Goal: Task Accomplishment & Management: Use online tool/utility

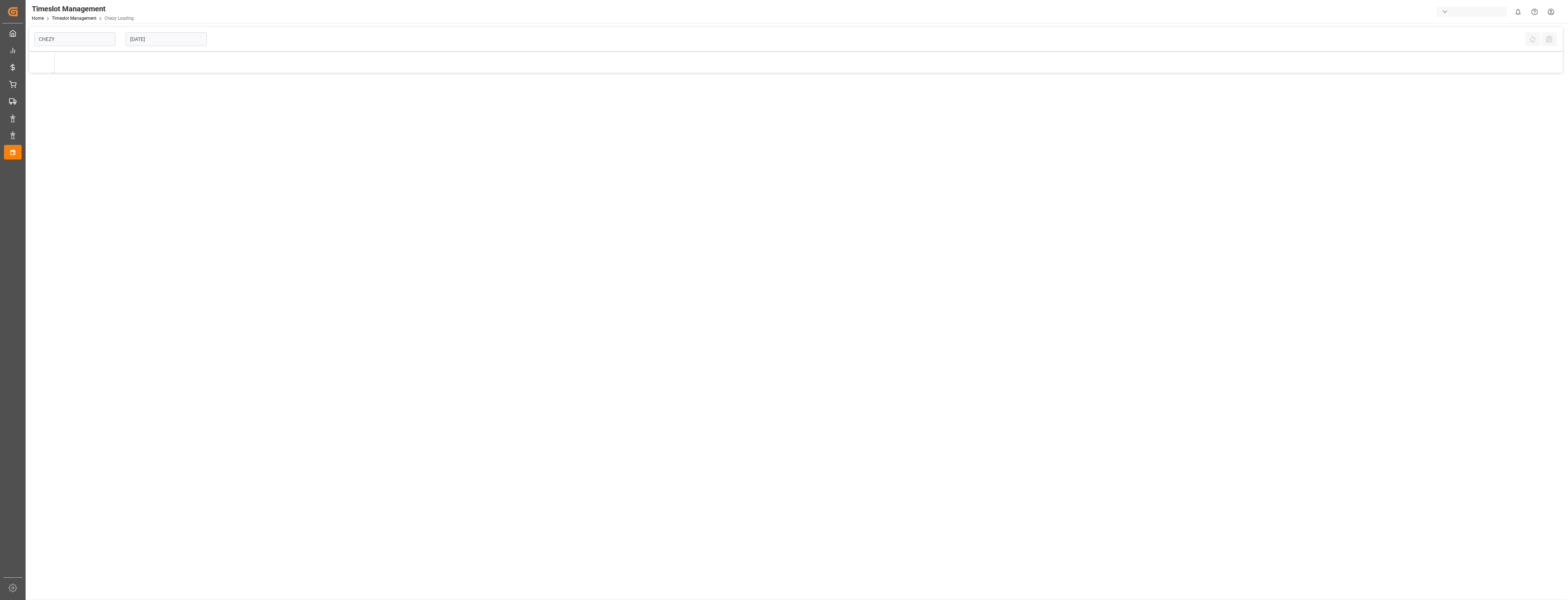
type input "Chezy Loading"
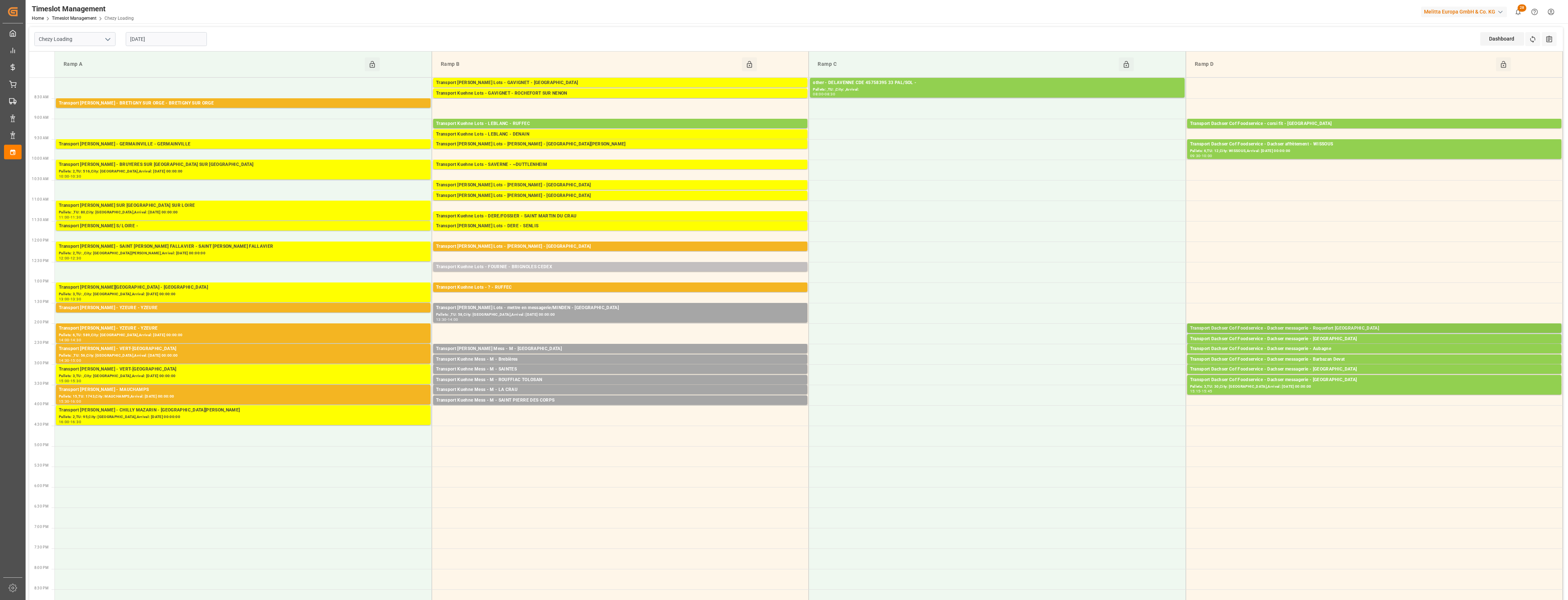
click at [1347, 328] on div "Transport Dachser Cof Foodservice - Dachser messagerie - Roquefort [GEOGRAPHIC_…" at bounding box center [1374, 329] width 368 height 7
click at [1105, 360] on button "Open" at bounding box center [1091, 361] width 51 height 9
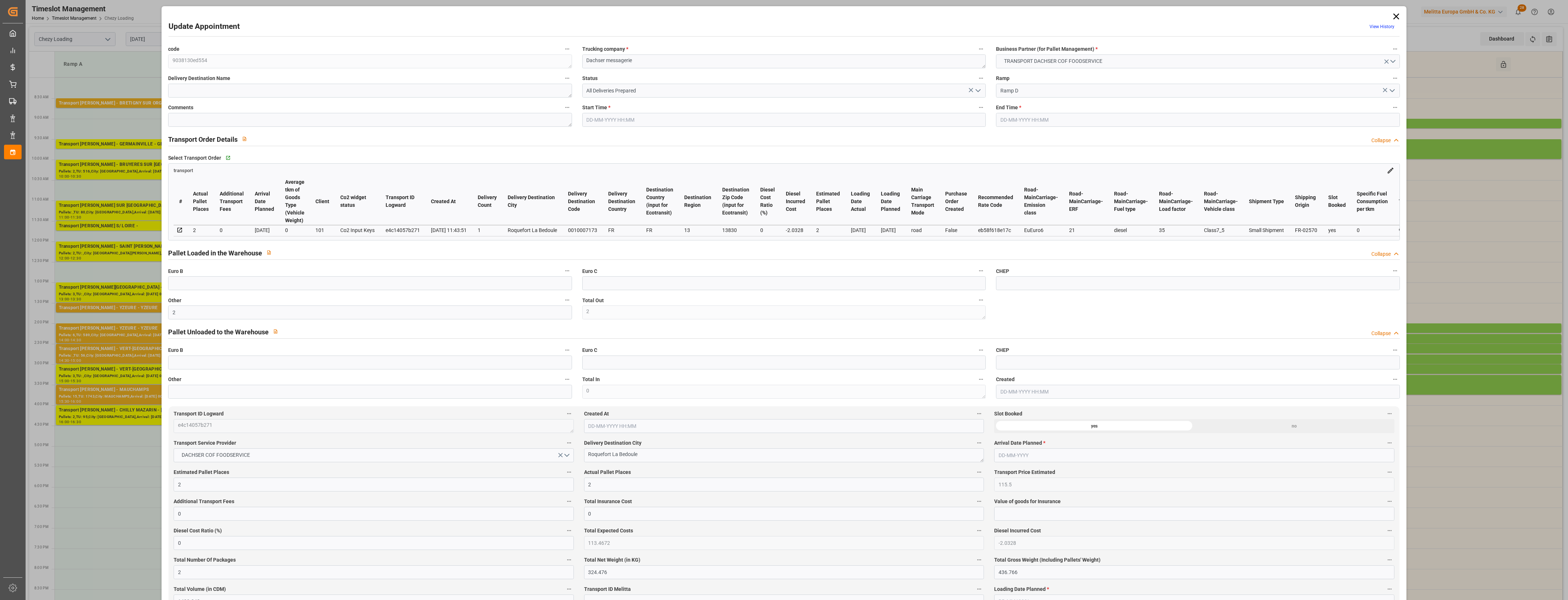
type input "2"
type input "115.5"
type input "0"
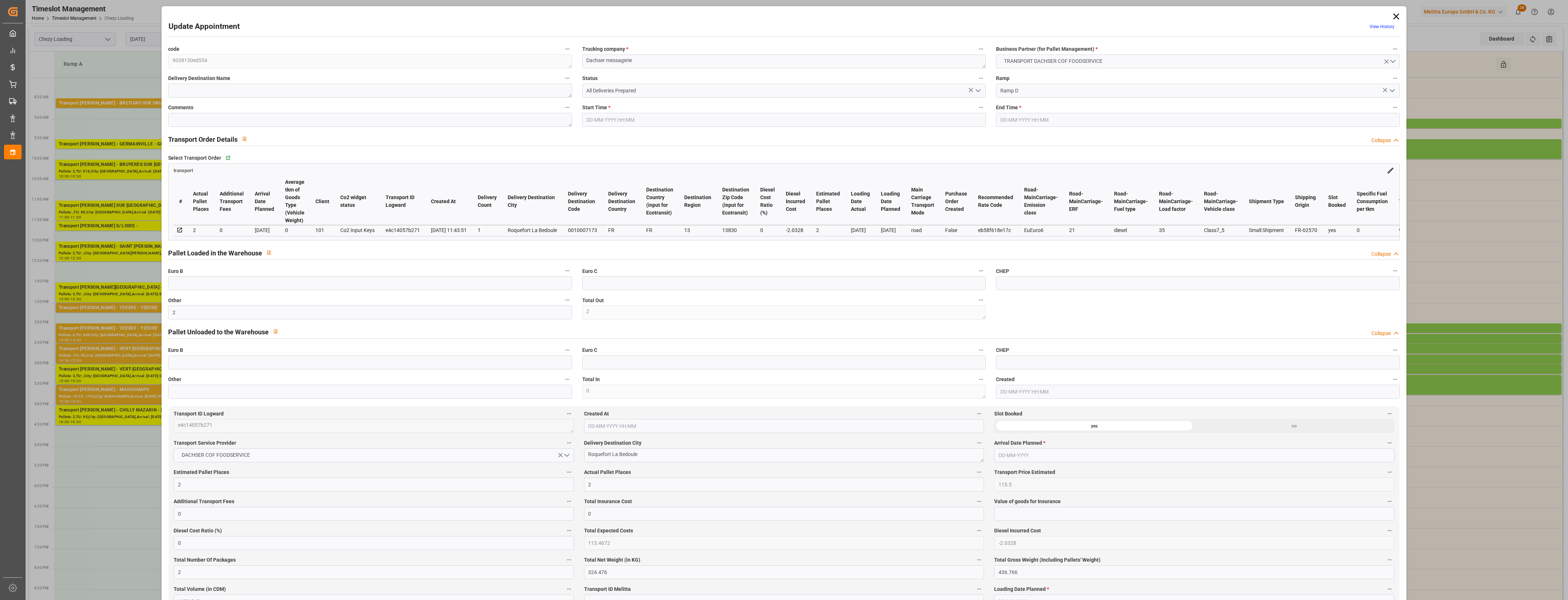
type input "0"
type input "113.4672"
type input "-2.0328"
type input "2"
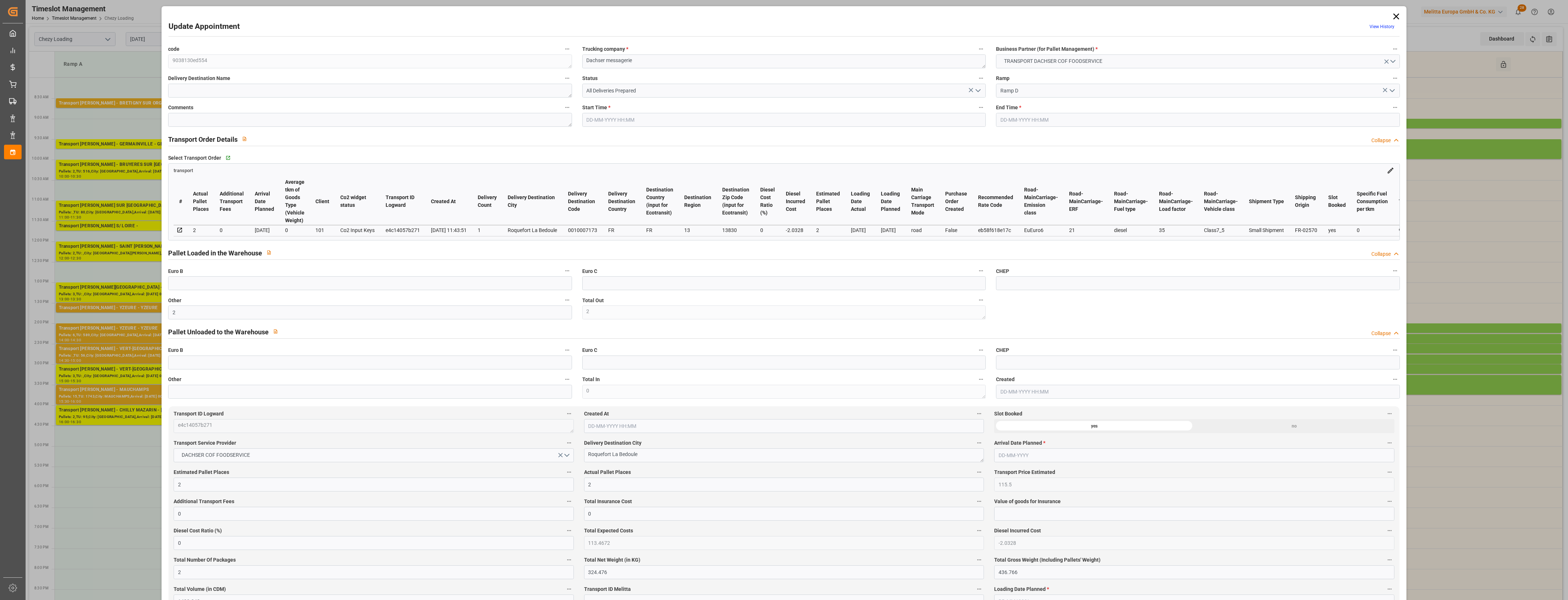
type input "324.476"
type input "436.766"
type input "1400.248"
type input "13"
type input "1"
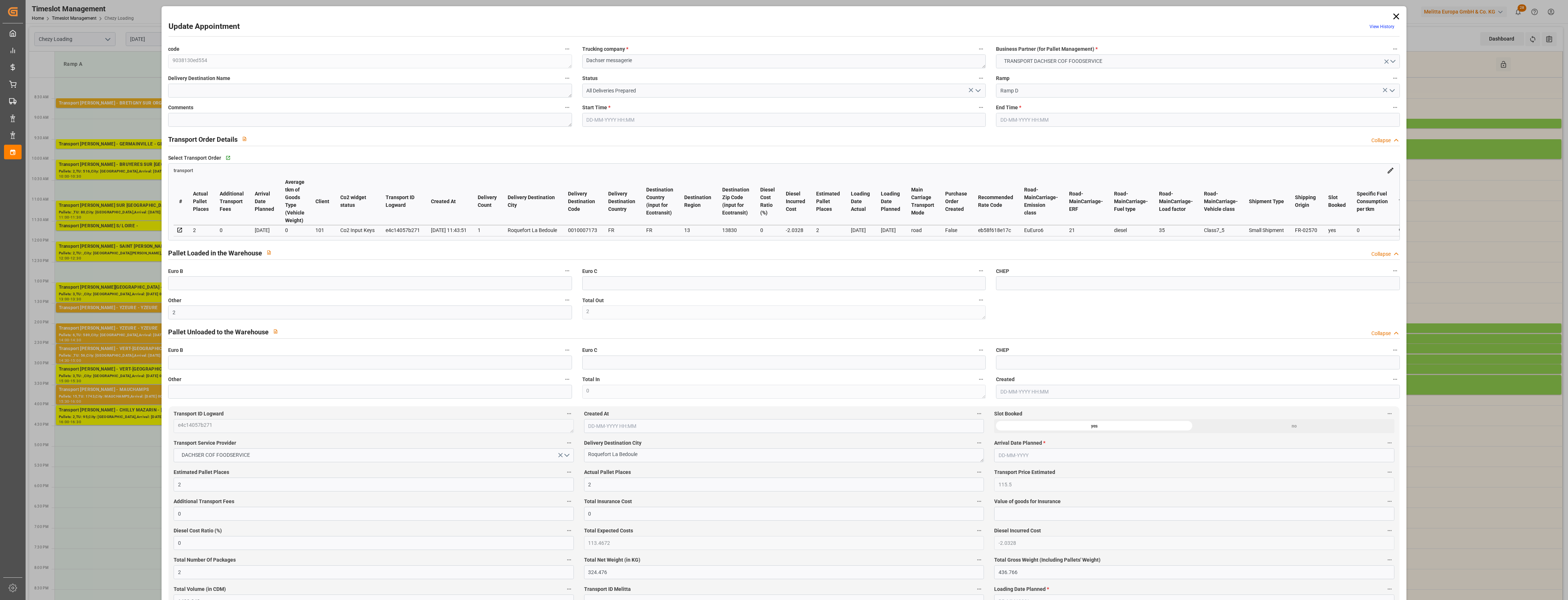
type input "47"
type input "2"
type input "101"
type input "387.876"
type input "0"
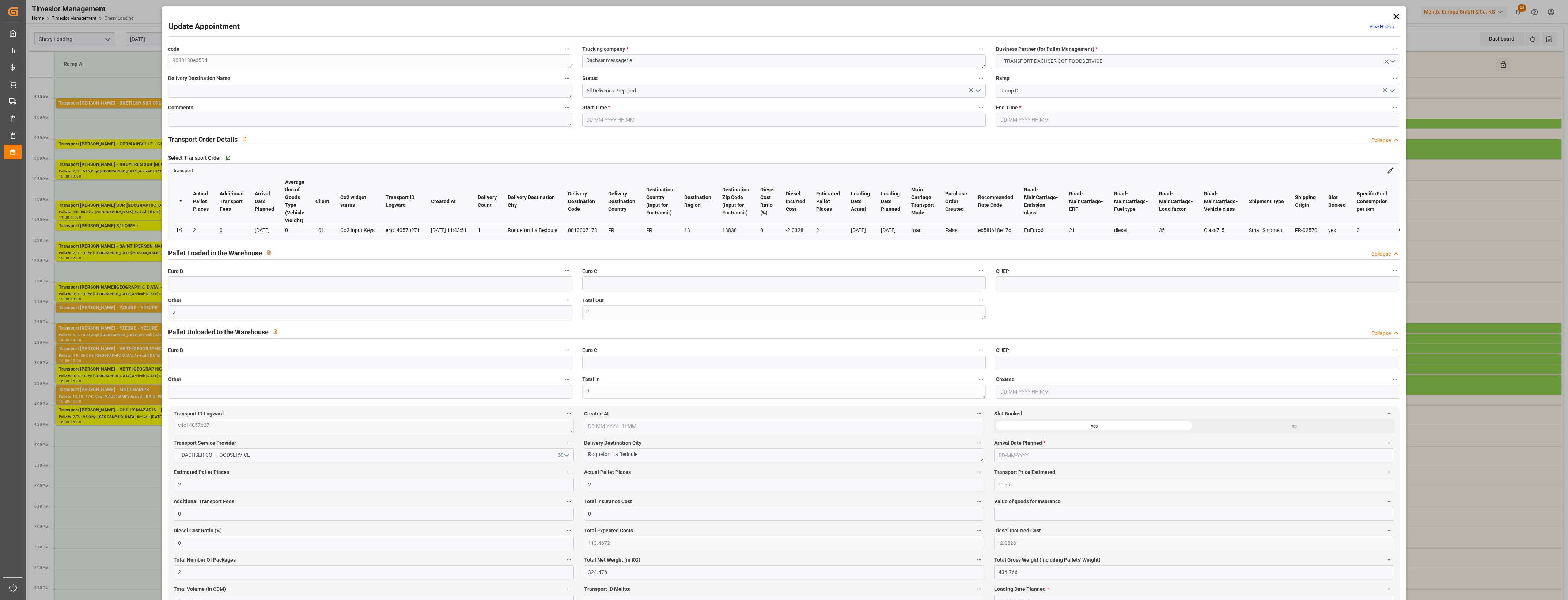
type input "4710.8598"
type input "0"
type input "21"
type input "35"
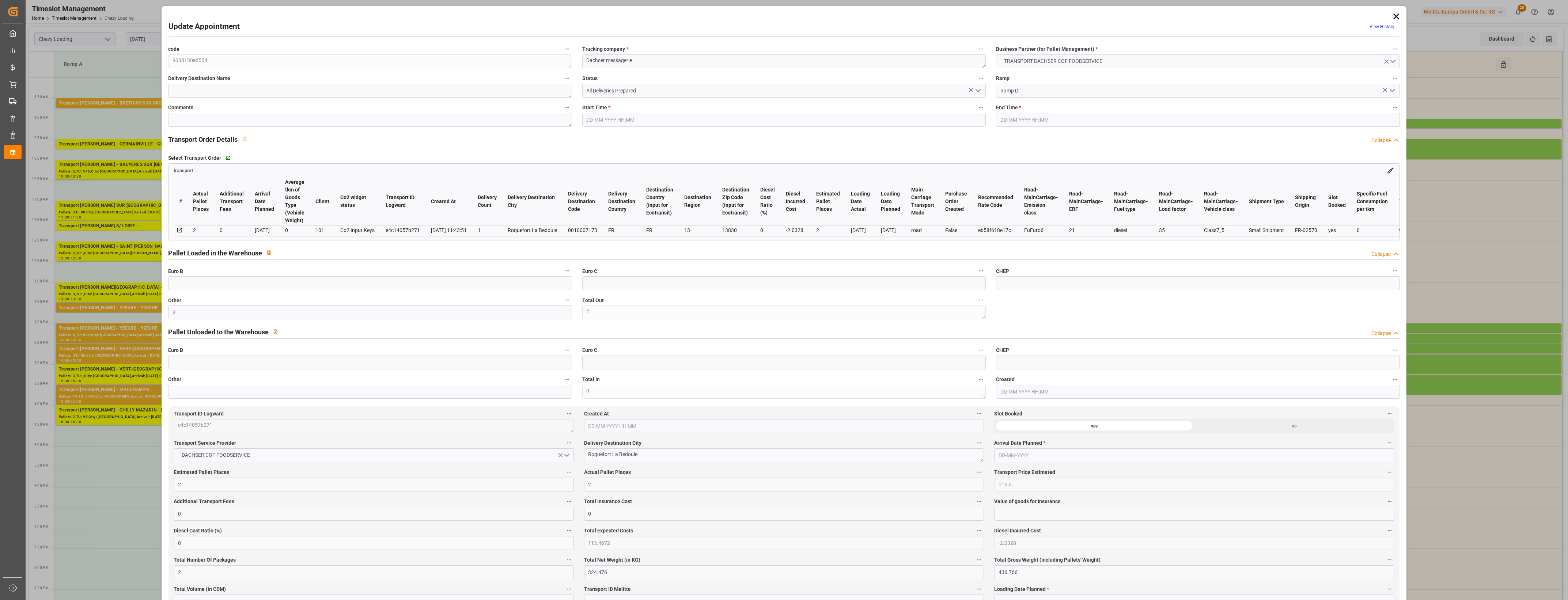
type input "[DATE] 14:00"
type input "[DATE] 14:15"
type input "[DATE] 12:11"
type input "[DATE] 11:43"
type input "[DATE]"
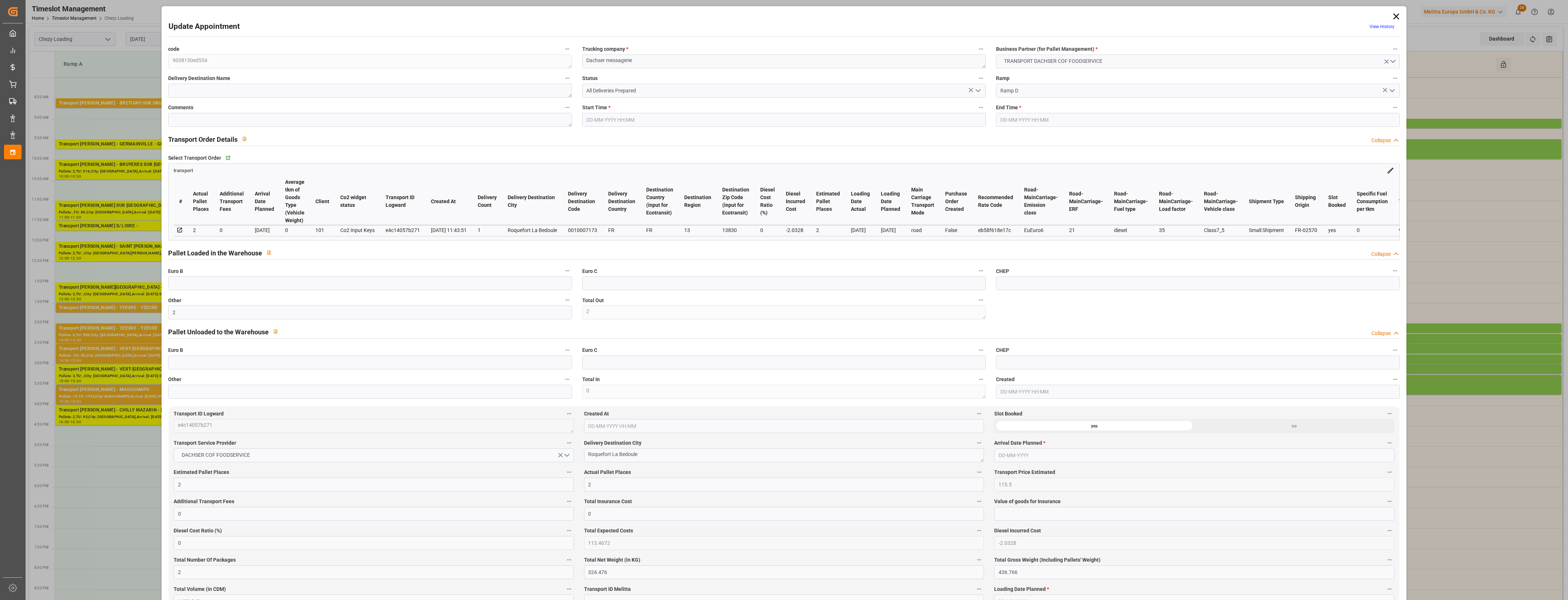
type input "[DATE]"
click at [979, 92] on icon "open menu" at bounding box center [978, 91] width 9 height 9
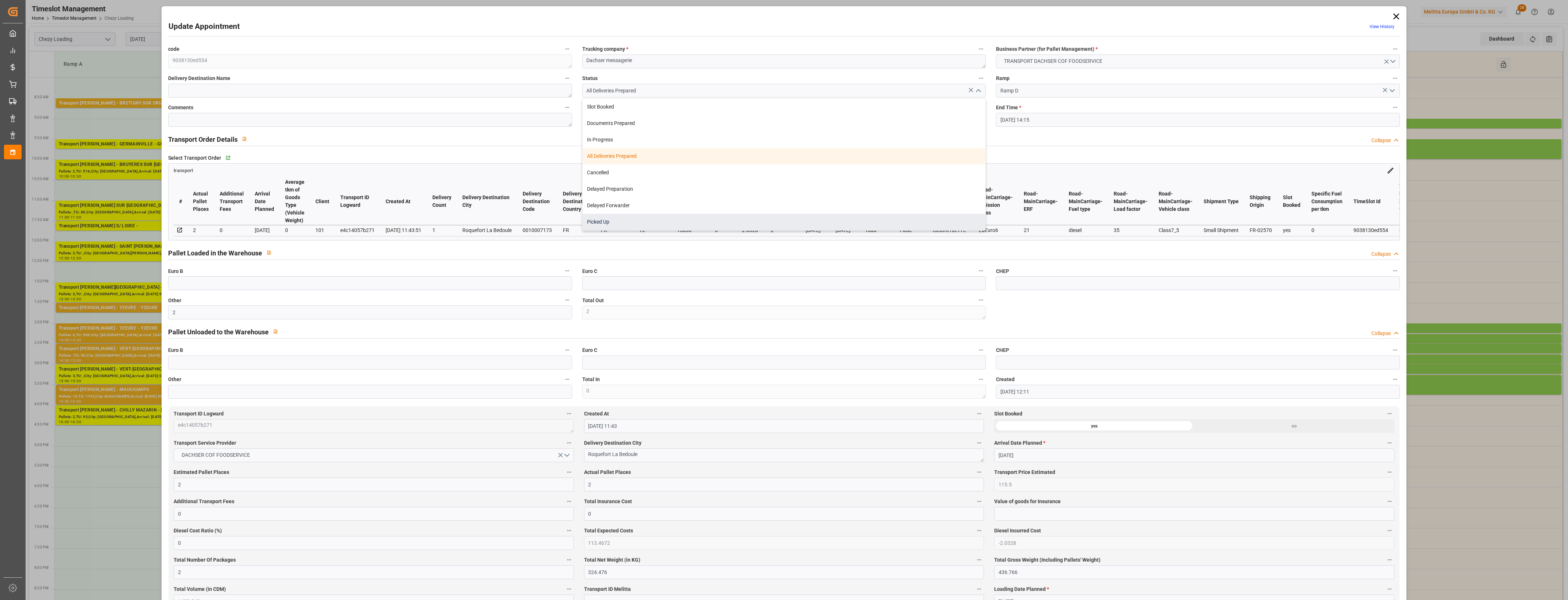
click at [668, 222] on div "Picked Up" at bounding box center [784, 222] width 403 height 16
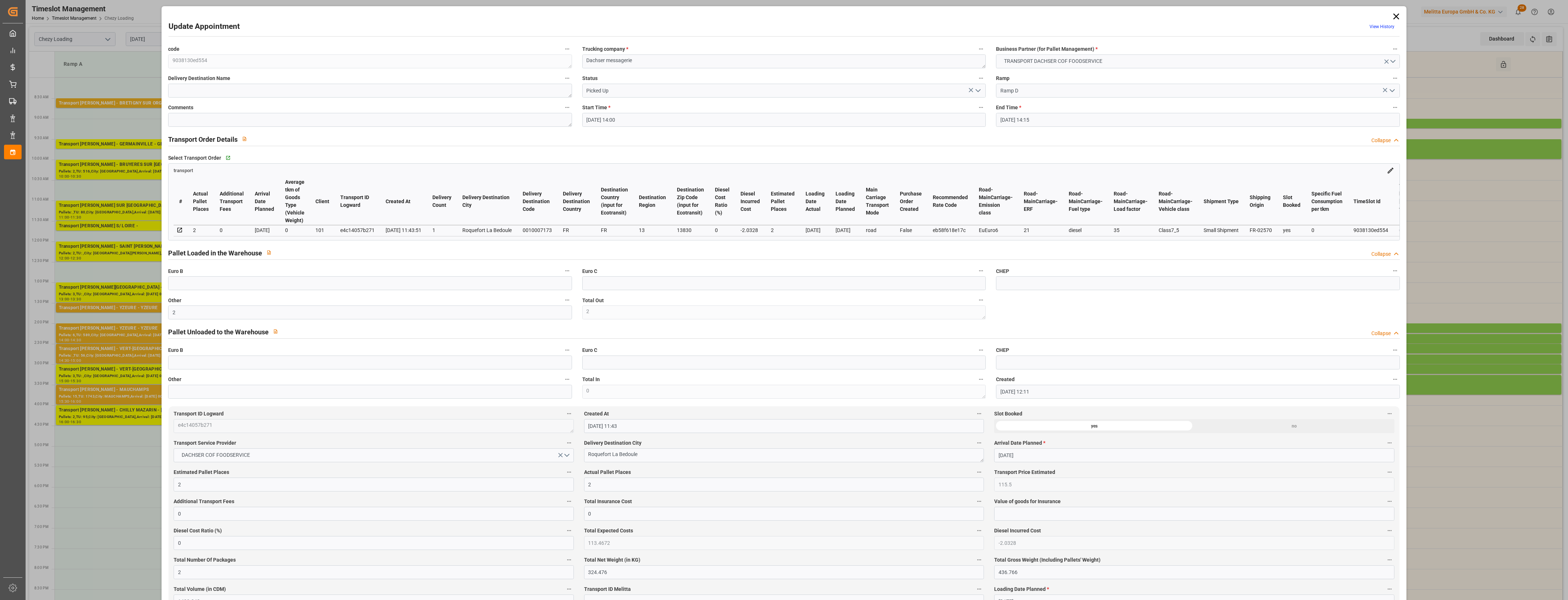
type input "Picked Up"
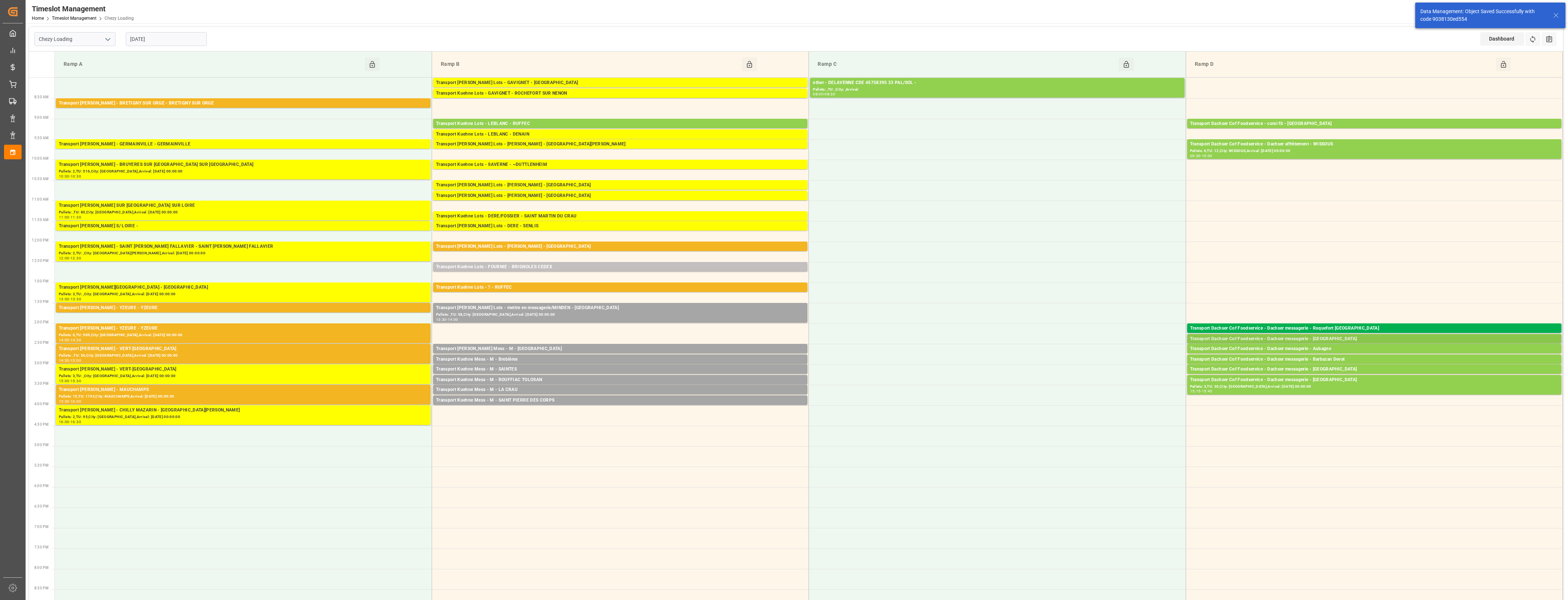
click at [1309, 337] on div "Transport Dachser Cof Foodservice - Dachser messagerie - [GEOGRAPHIC_DATA]" at bounding box center [1374, 339] width 368 height 7
click at [1111, 359] on button "Open" at bounding box center [1091, 361] width 51 height 9
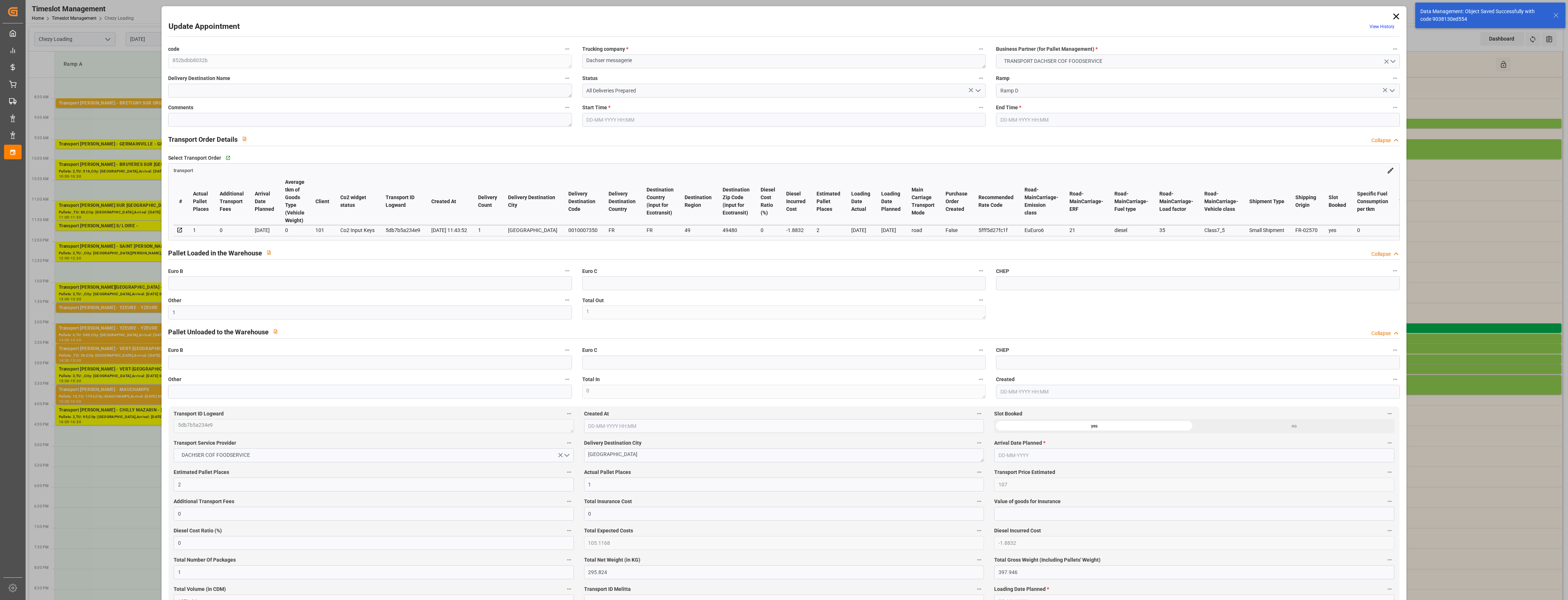
type input "1"
type input "2"
type input "1"
type input "107"
type input "0"
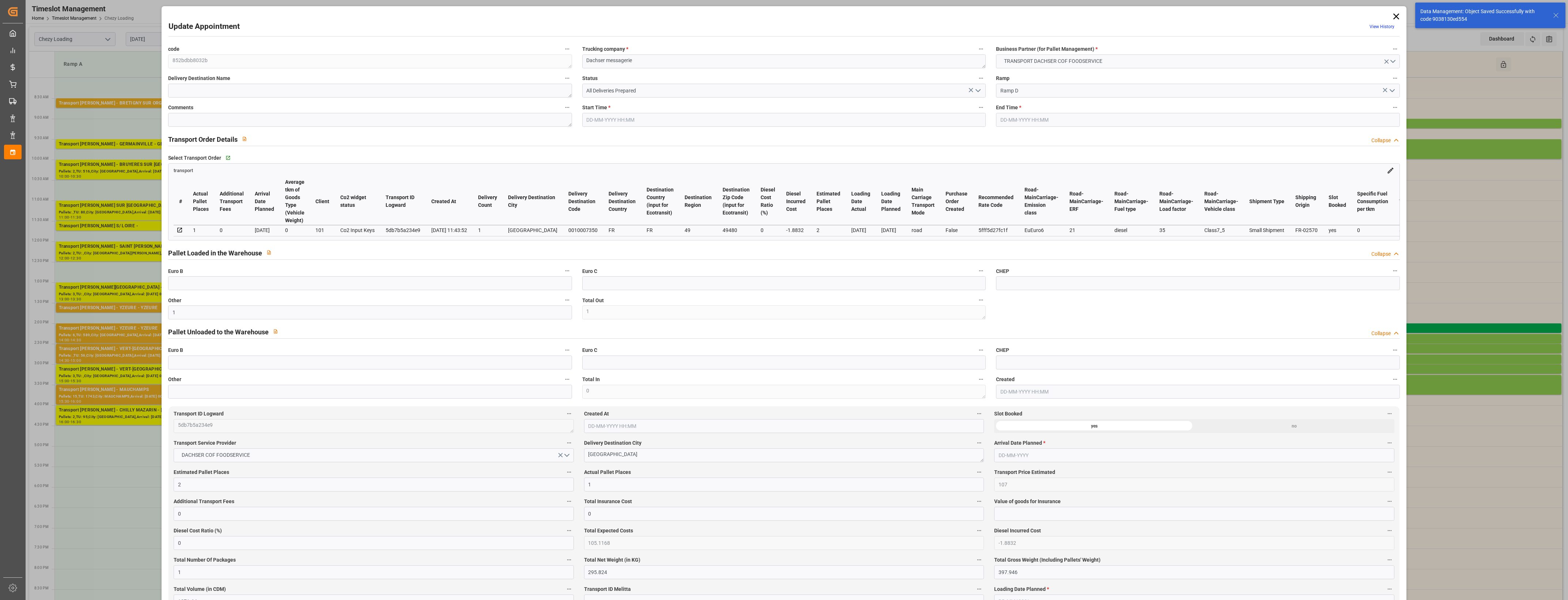
type input "0"
type input "105.1168"
type input "-1.8832"
type input "1"
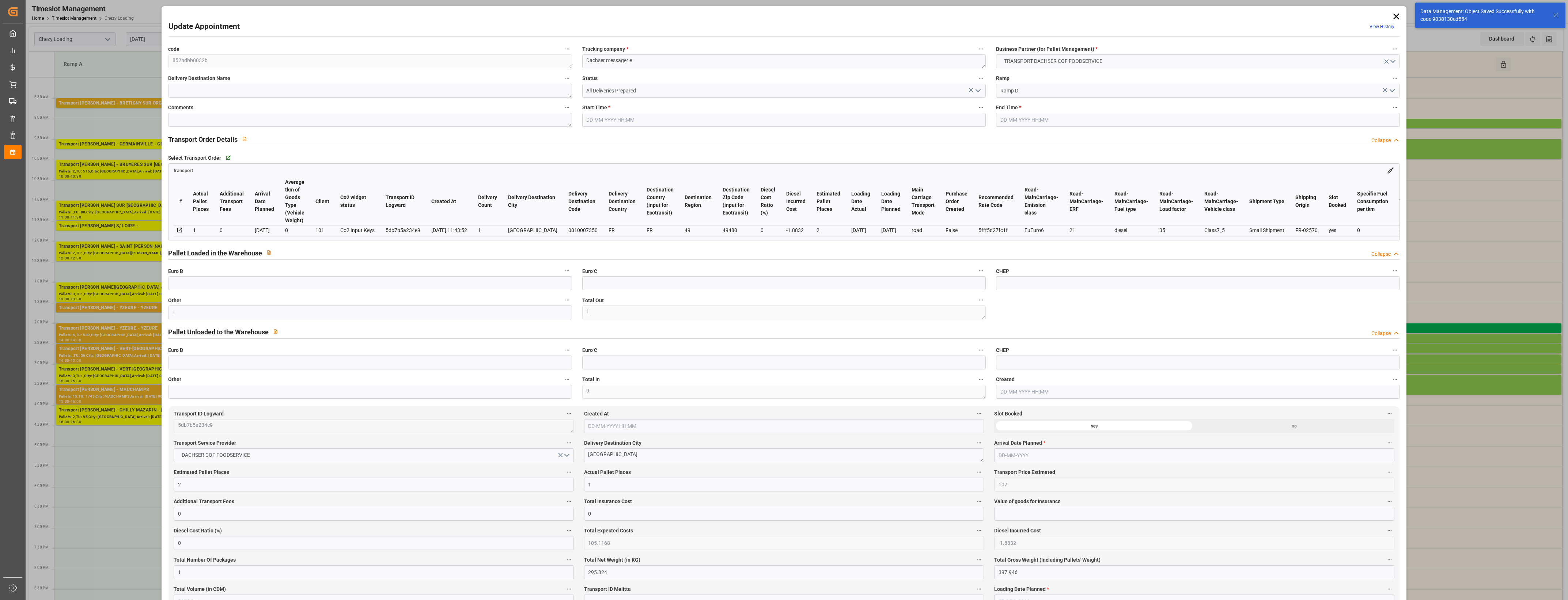
type input "295.824"
type input "397.946"
type input "1271.64"
type input "49"
type input "1"
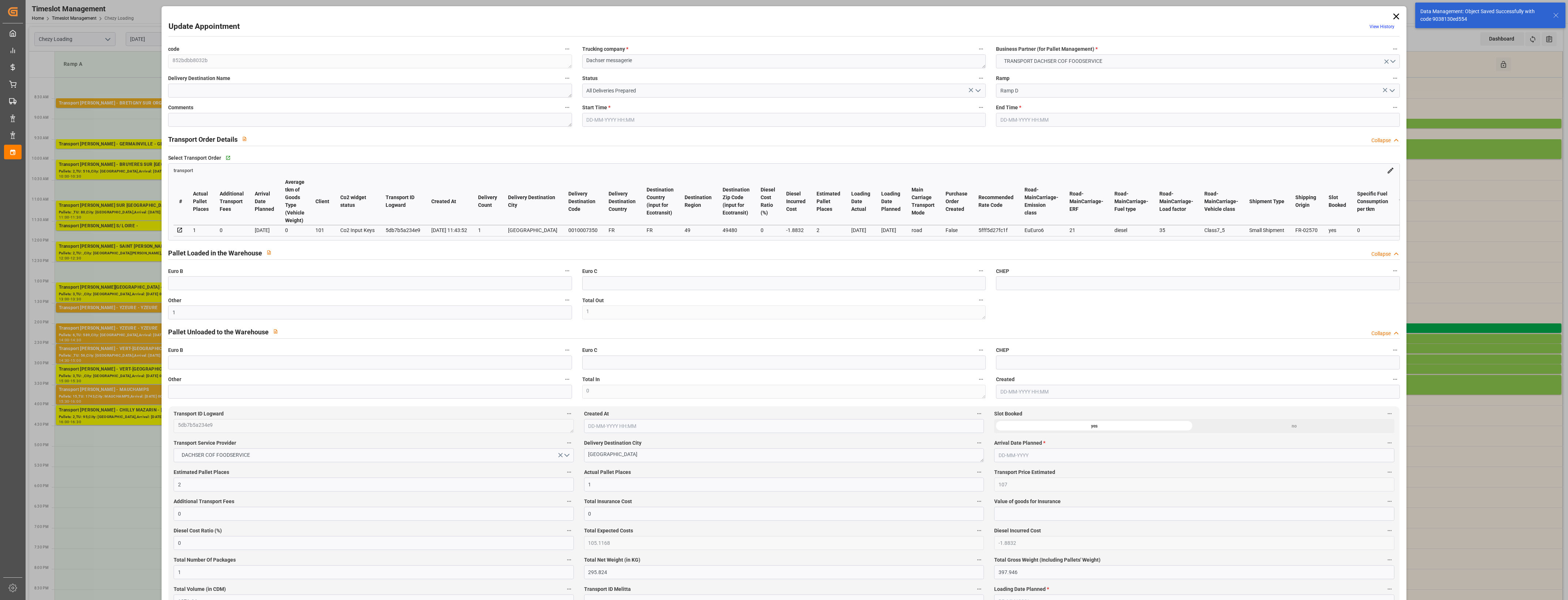
type input "62"
type input "2"
type input "101"
type input "349.056"
type input "0"
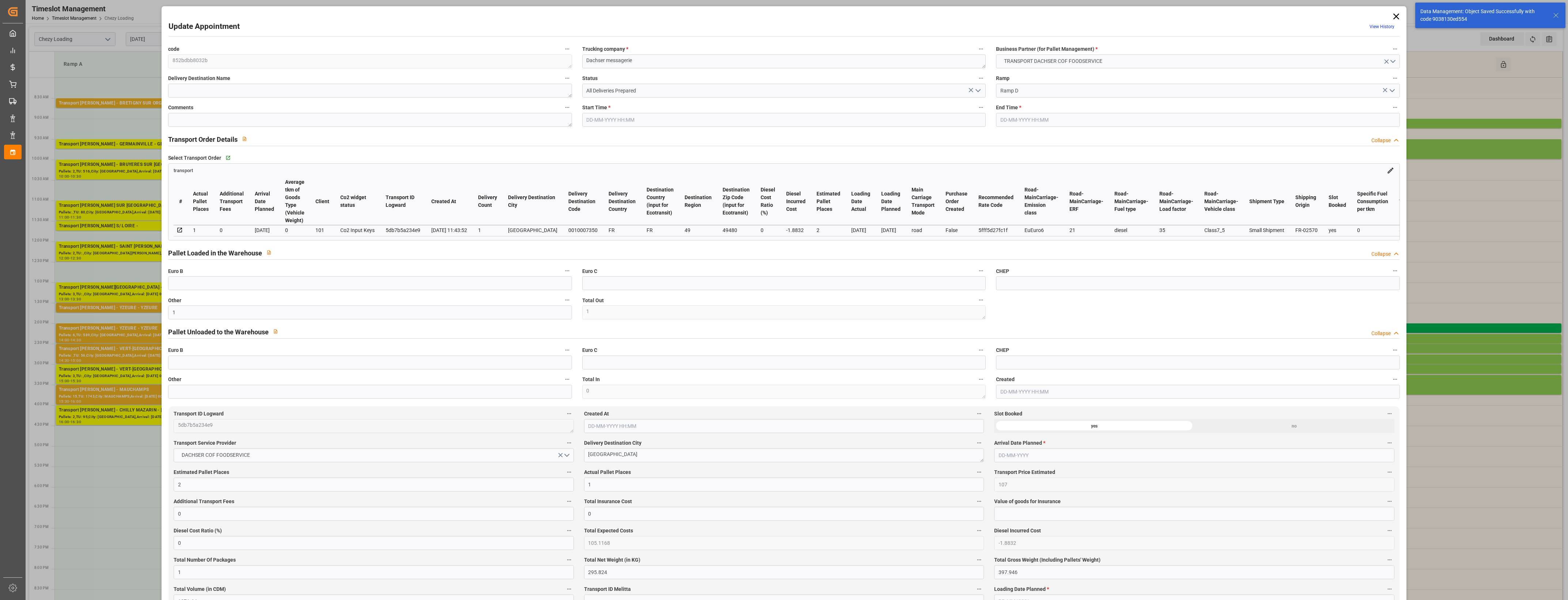
type input "4710.8598"
type input "0"
type input "21"
type input "35"
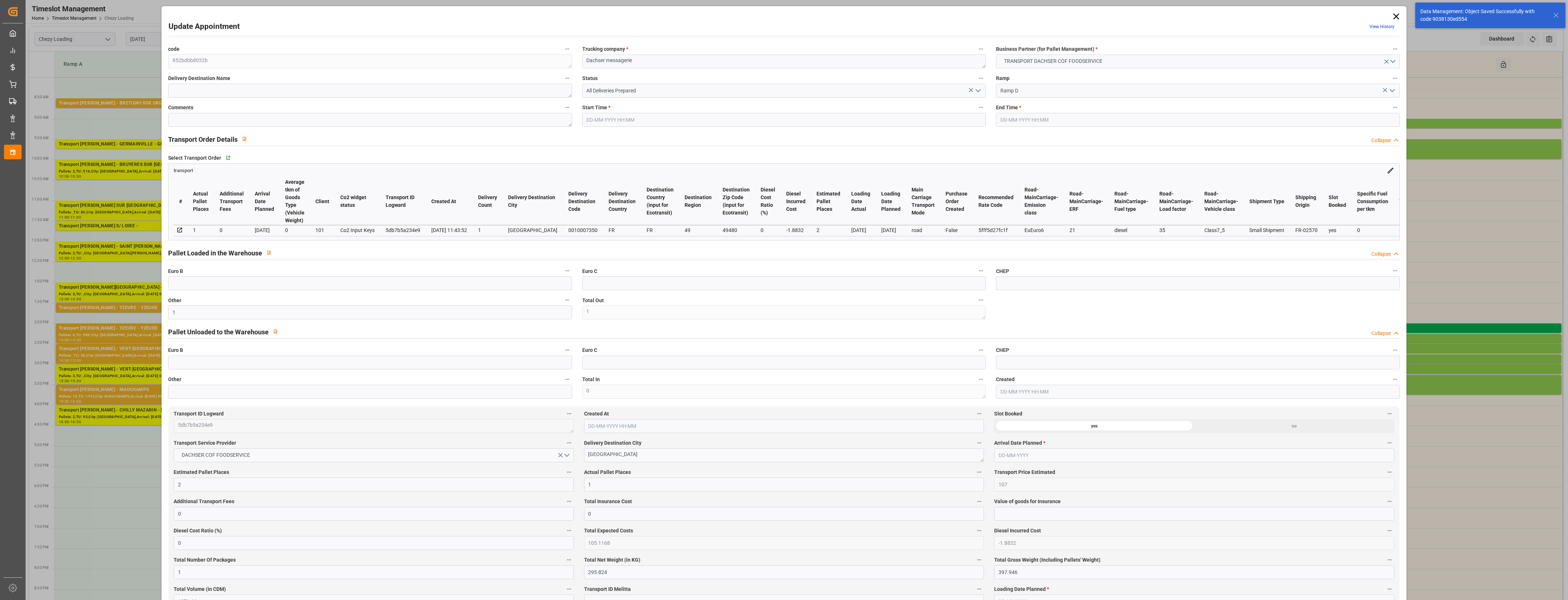
type input "[DATE] 14:15"
type input "[DATE] 14:30"
type input "[DATE] 12:12"
type input "[DATE] 11:43"
type input "[DATE]"
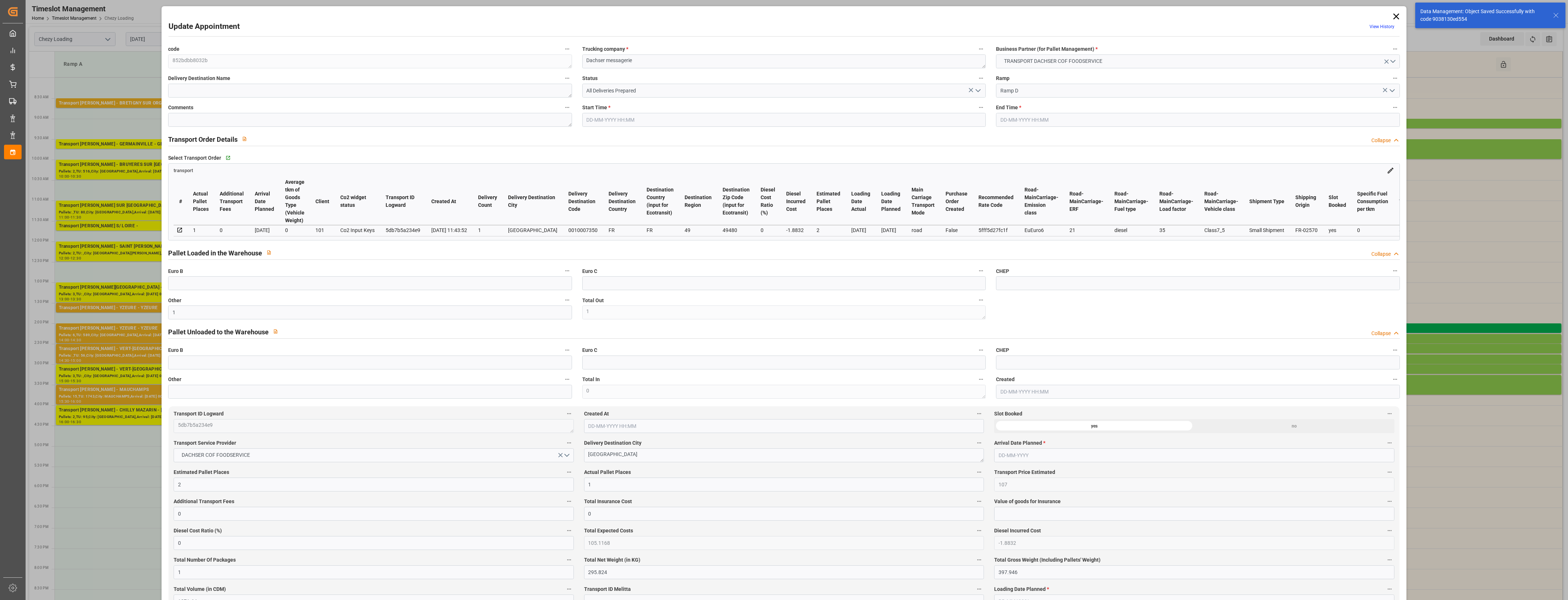
type input "[DATE]"
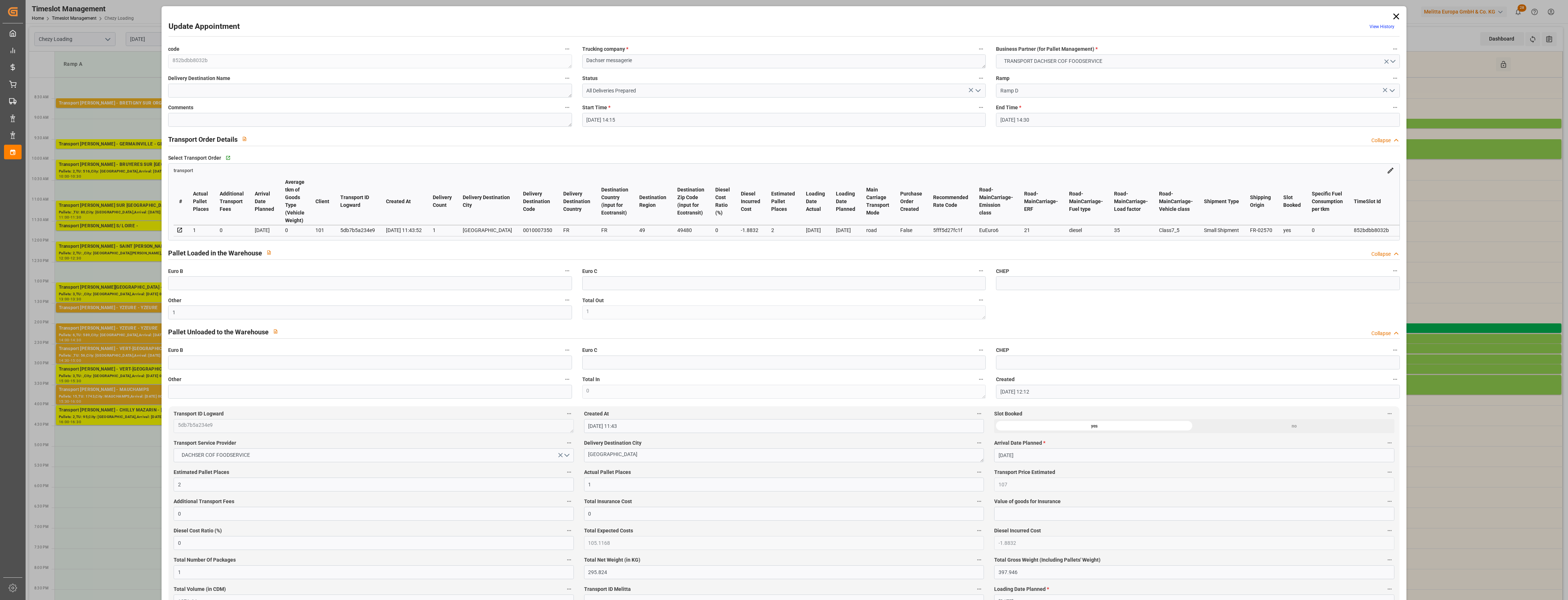
click at [979, 88] on icon "open menu" at bounding box center [978, 91] width 9 height 9
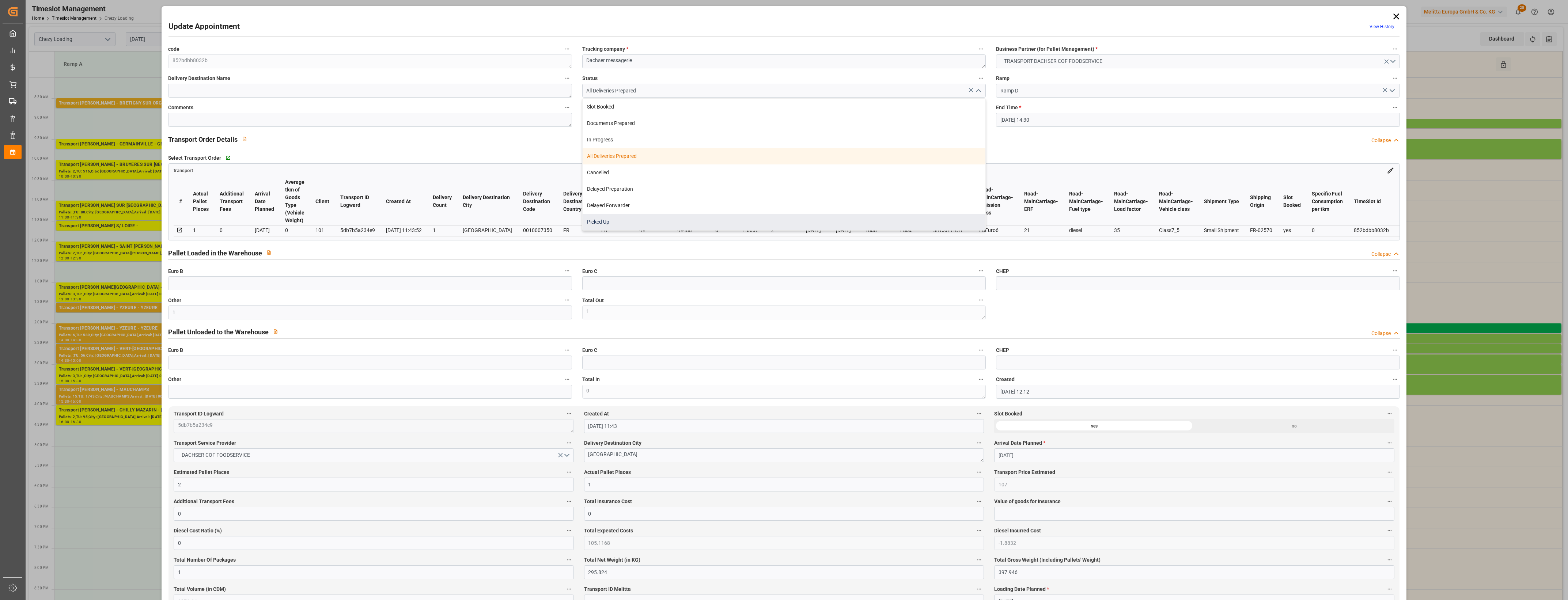
click at [649, 218] on div "Picked Up" at bounding box center [784, 222] width 403 height 16
type input "Picked Up"
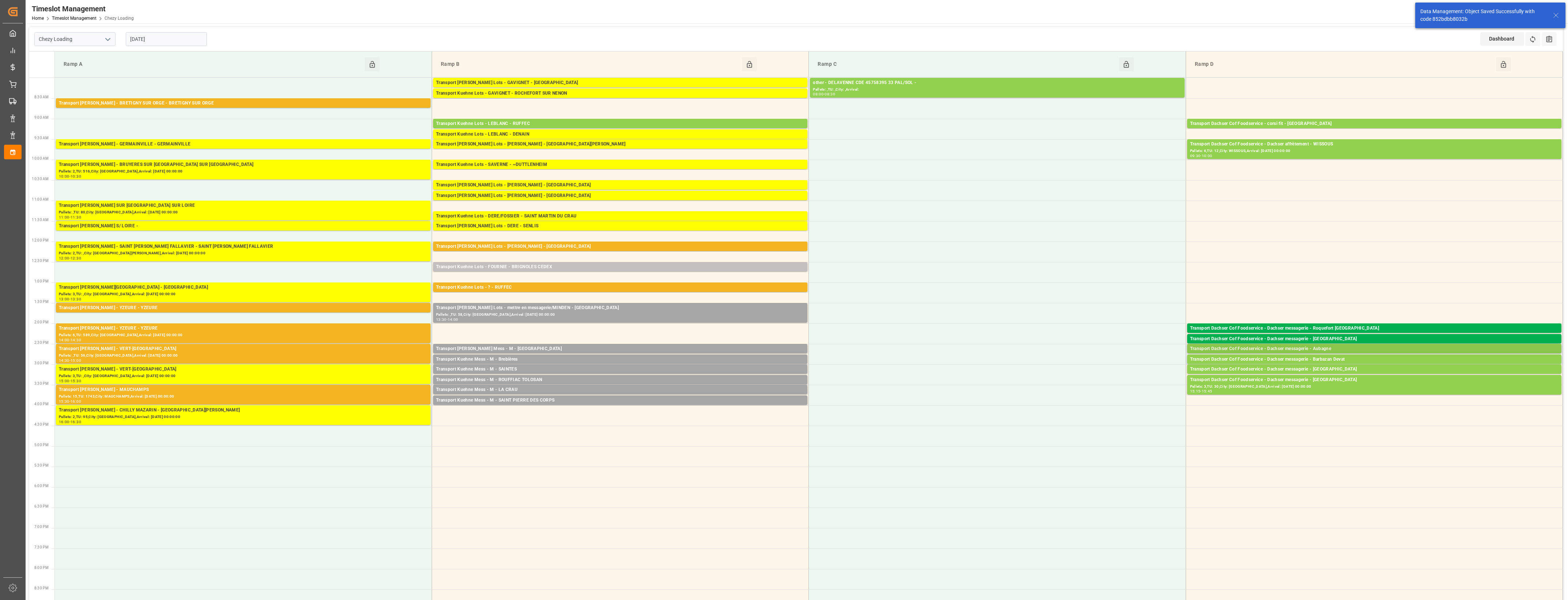
click at [1318, 347] on div "Transport Dachser Cof Foodservice - Dachser messagerie - Aubagne" at bounding box center [1374, 349] width 368 height 7
click at [1107, 380] on button "Open" at bounding box center [1091, 382] width 51 height 9
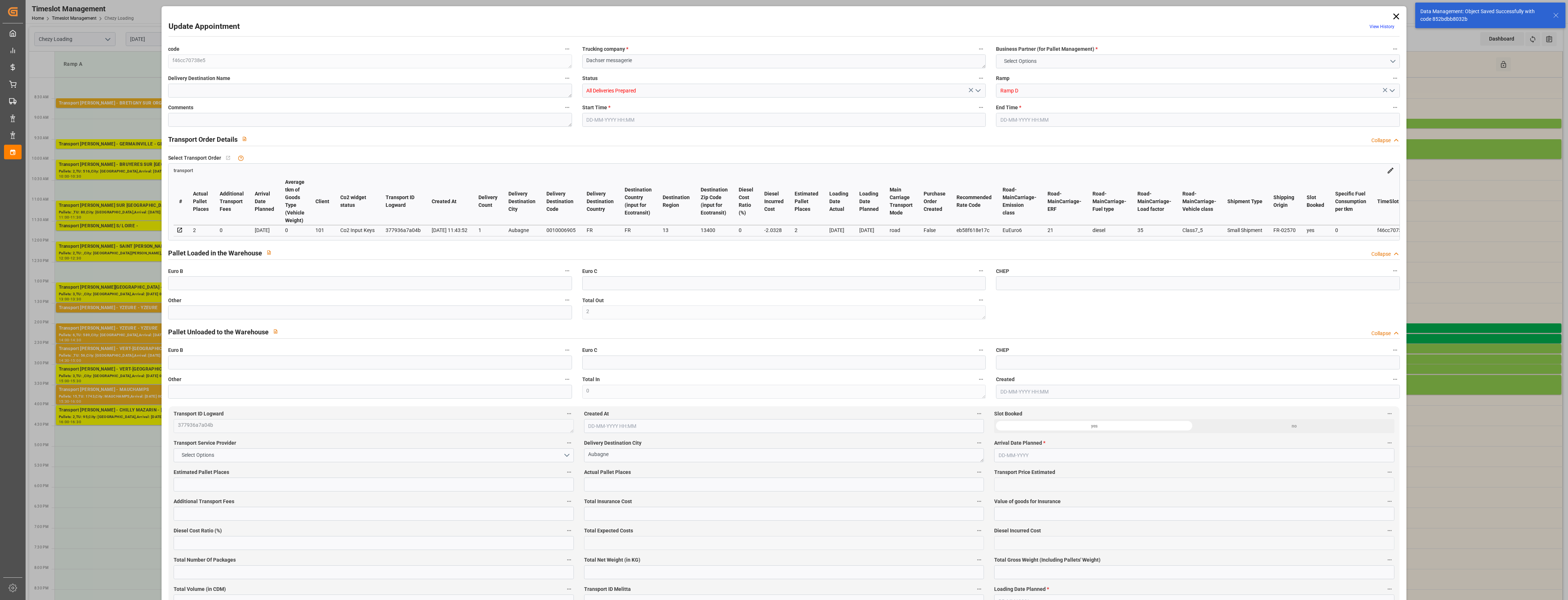
type input "2"
type input "115.5"
type input "0"
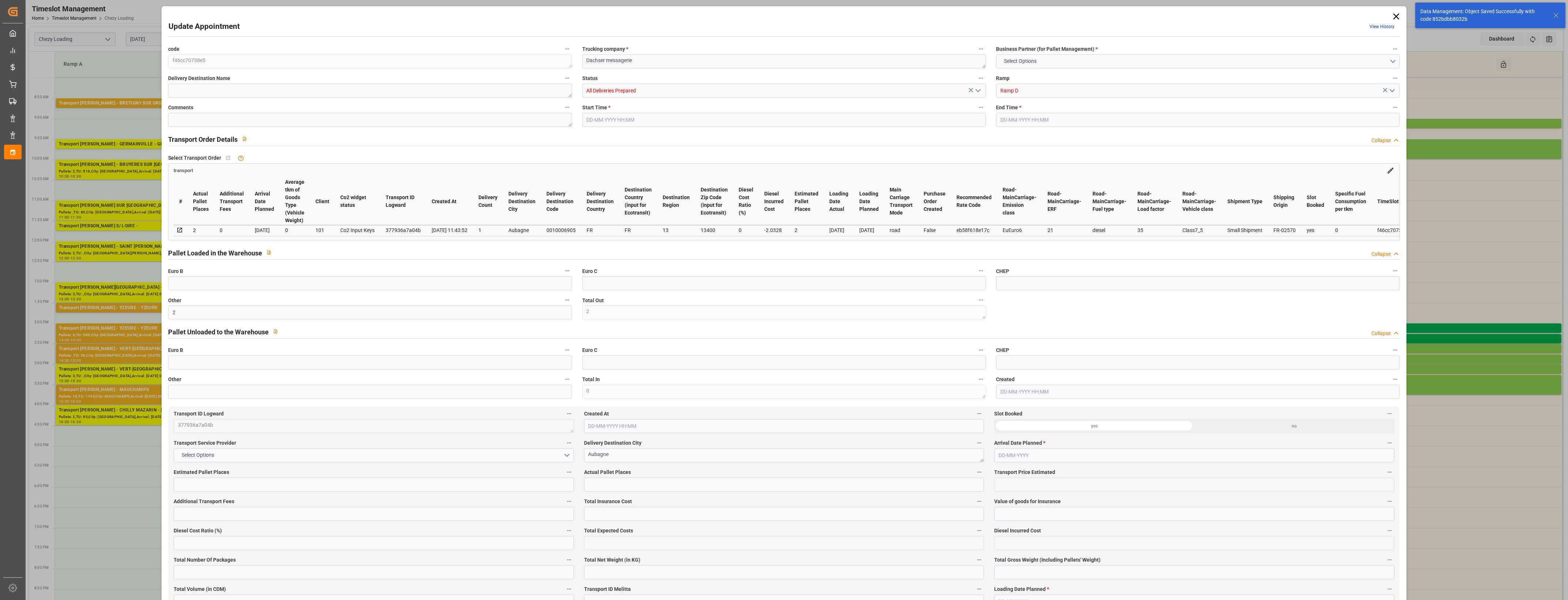
type input "0"
type input "113.4672"
type input "-2.0328"
type input "2"
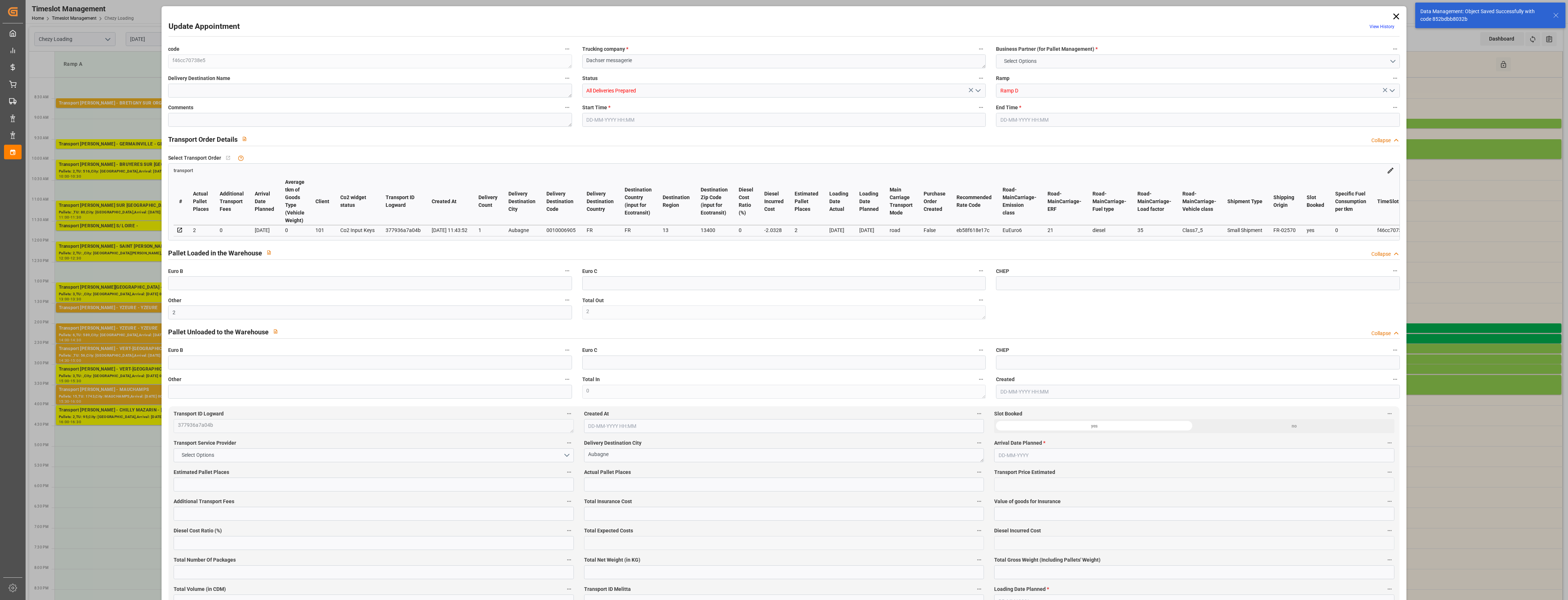
type input "302.994"
type input "409.079"
type input "1192.437"
type input "13"
type input "1"
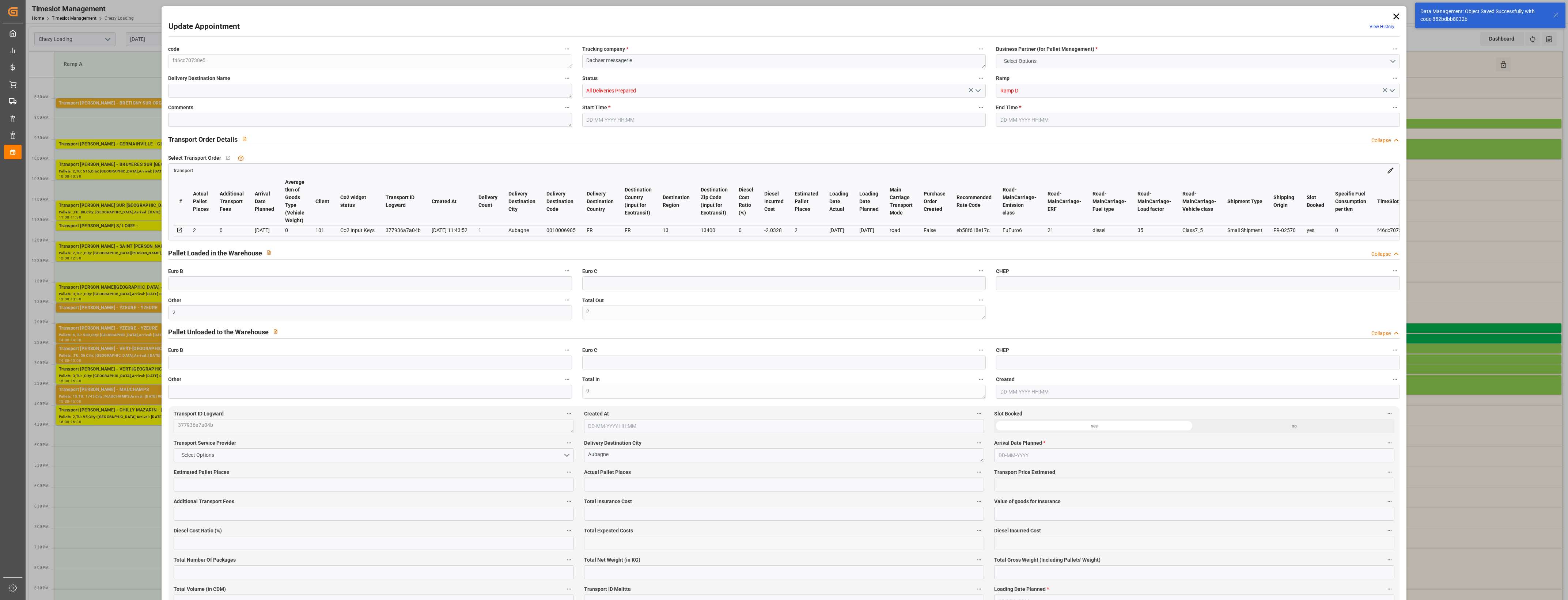
type input "23"
type input "2"
type input "101"
type input "360.189"
type input "0"
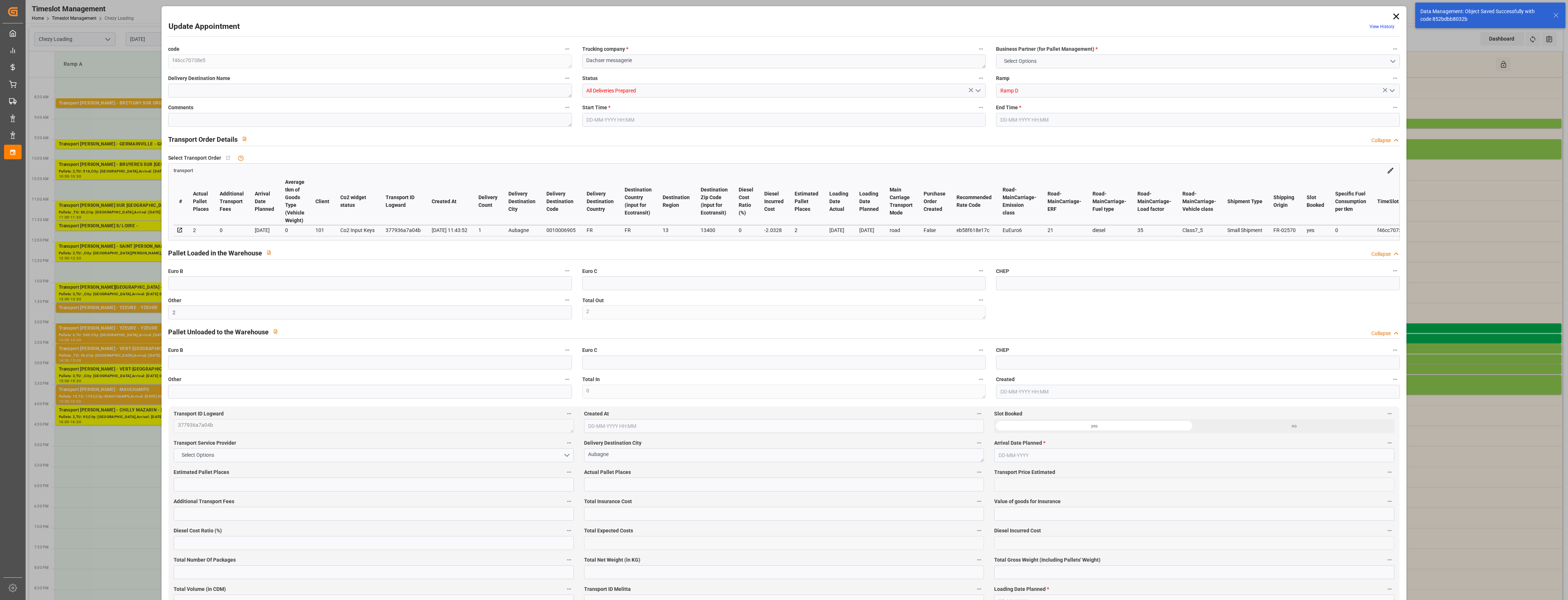
type input "4710.8598"
type input "0"
type input "21"
type input "35"
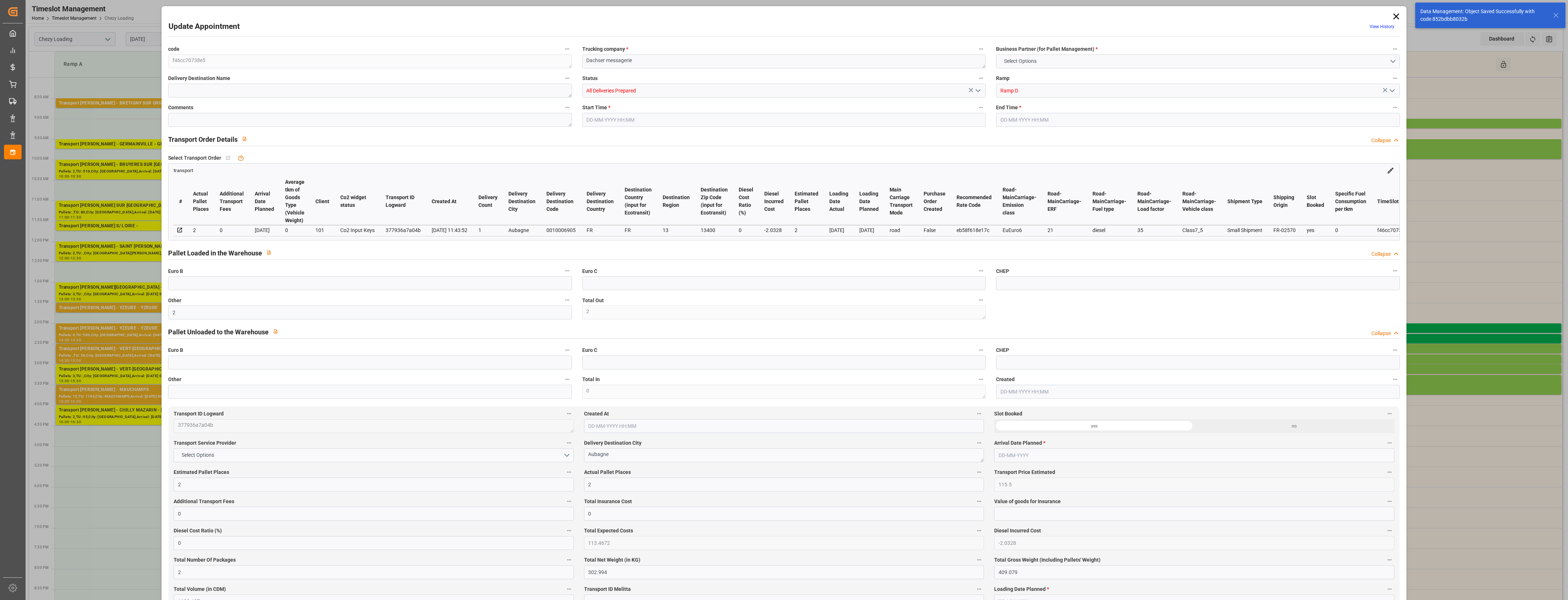
type input "[DATE] 14:30"
type input "[DATE] 14:45"
type input "[DATE] 12:18"
type input "[DATE] 11:43"
type input "[DATE]"
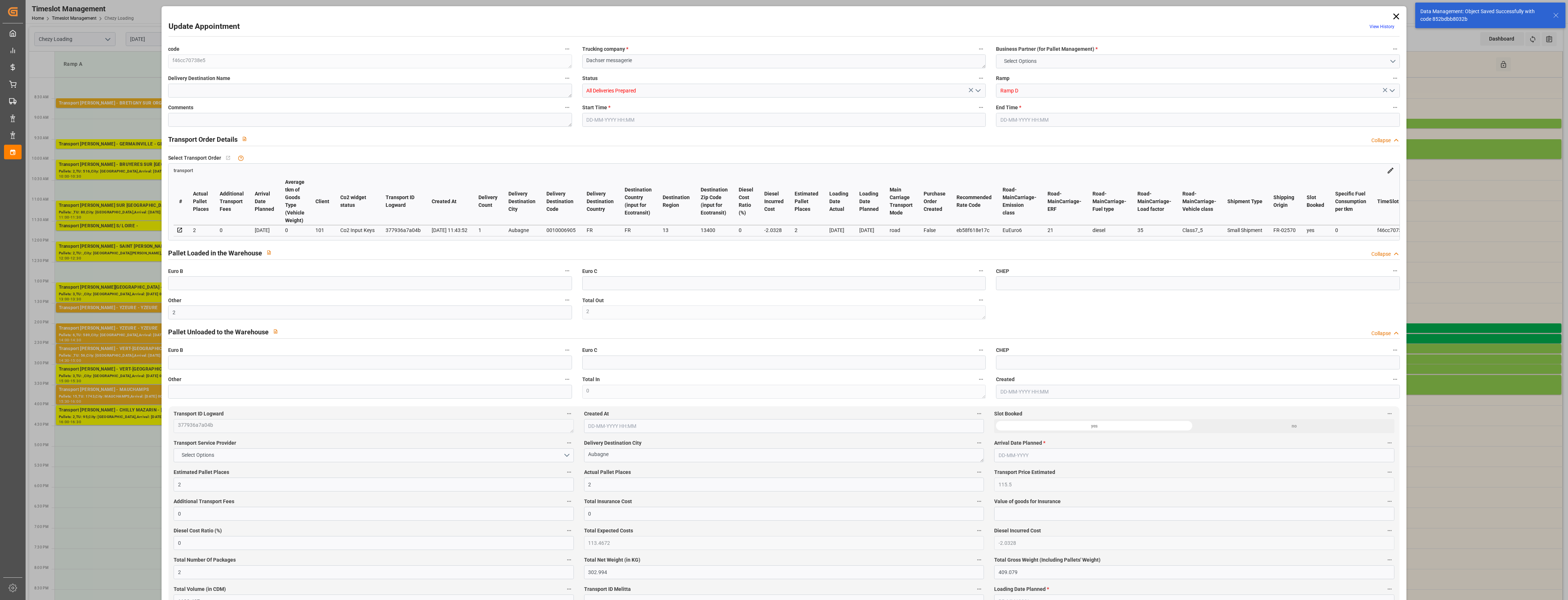
type input "[DATE]"
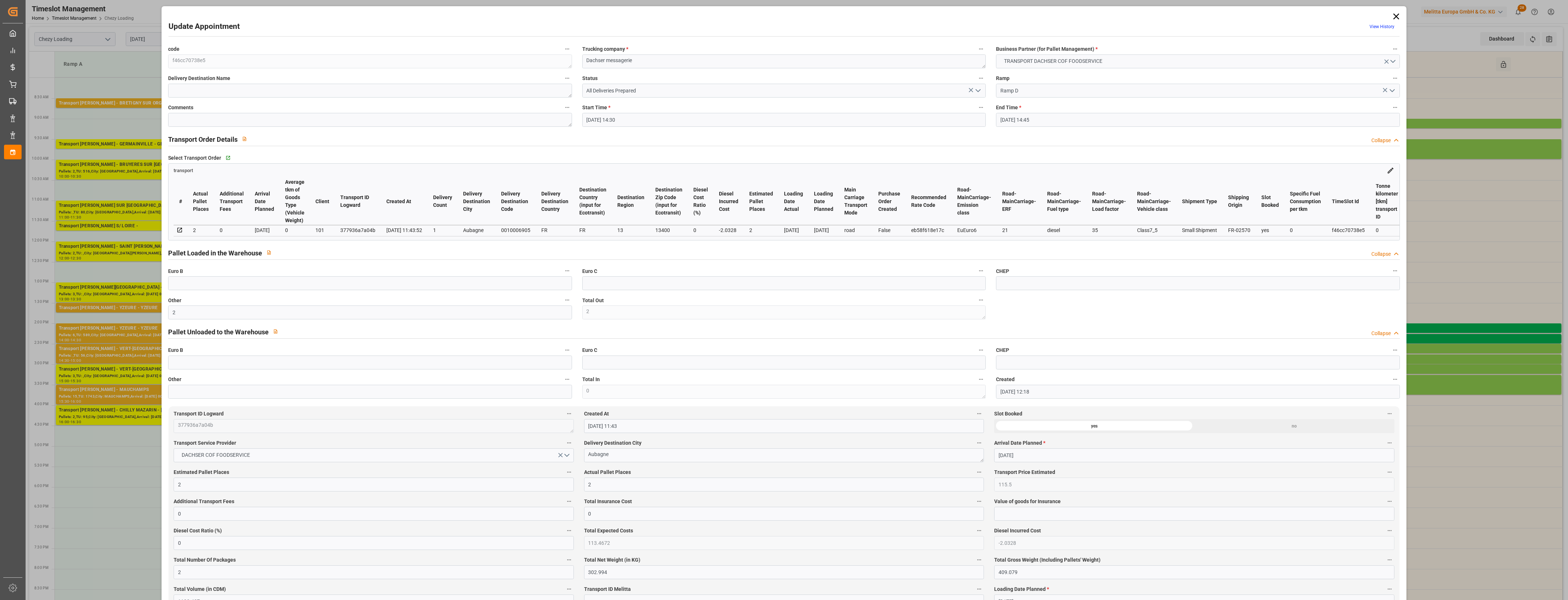
click at [978, 93] on icon "open menu" at bounding box center [978, 91] width 9 height 9
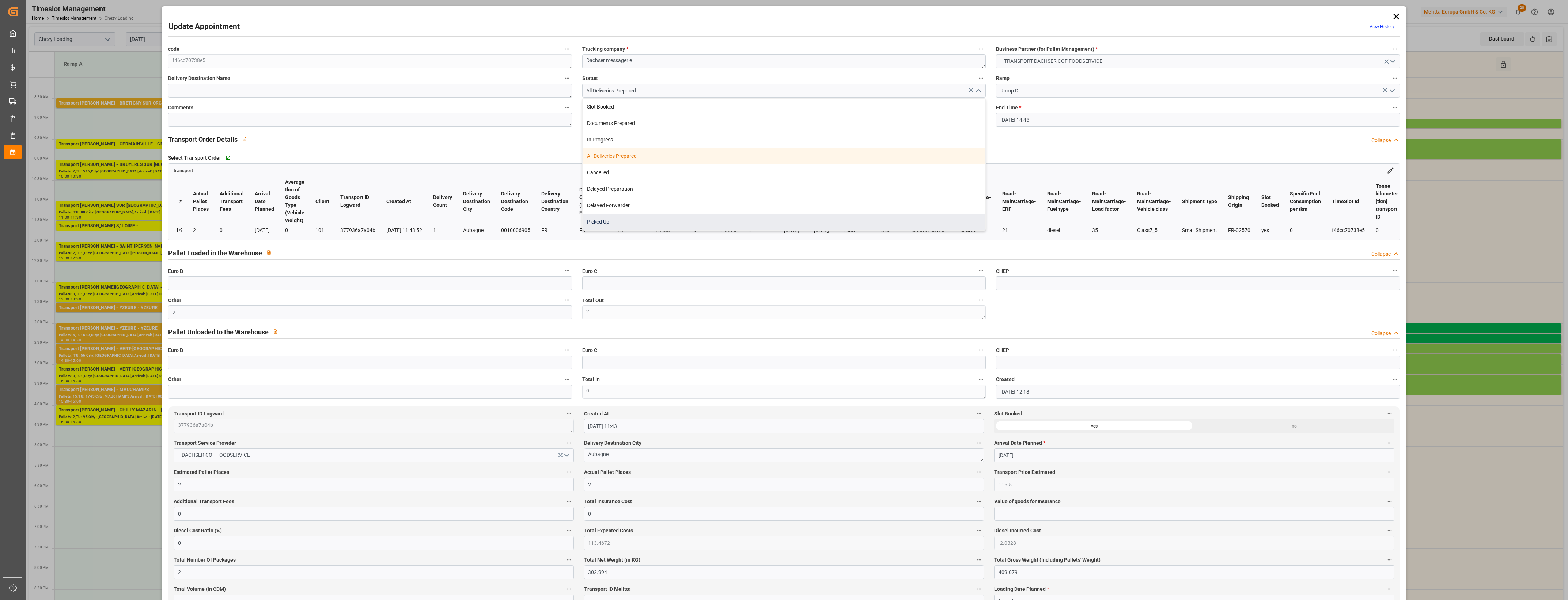
click at [647, 220] on div "Picked Up" at bounding box center [784, 222] width 403 height 16
type input "Picked Up"
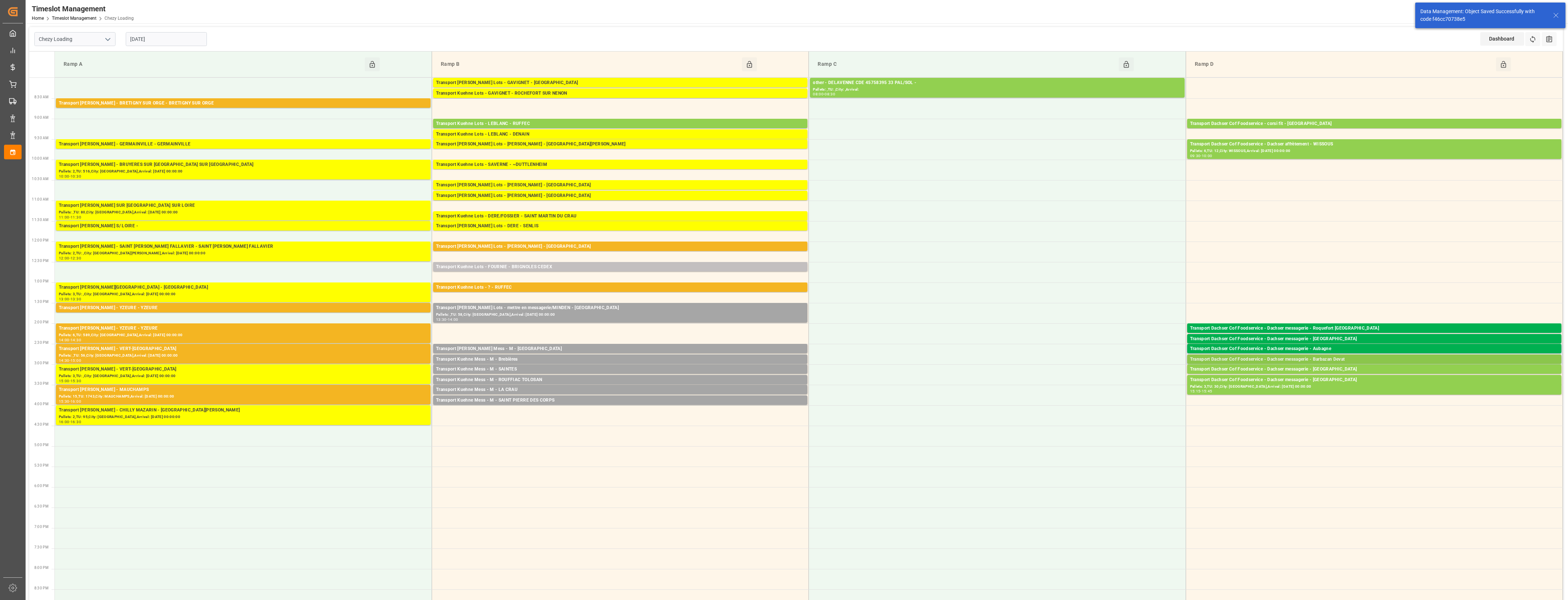
click at [1315, 359] on div "Transport Dachser Cof Foodservice - Dachser messagerie - Barbazan Devat" at bounding box center [1374, 360] width 368 height 7
click at [1081, 378] on button "Open" at bounding box center [1091, 382] width 51 height 9
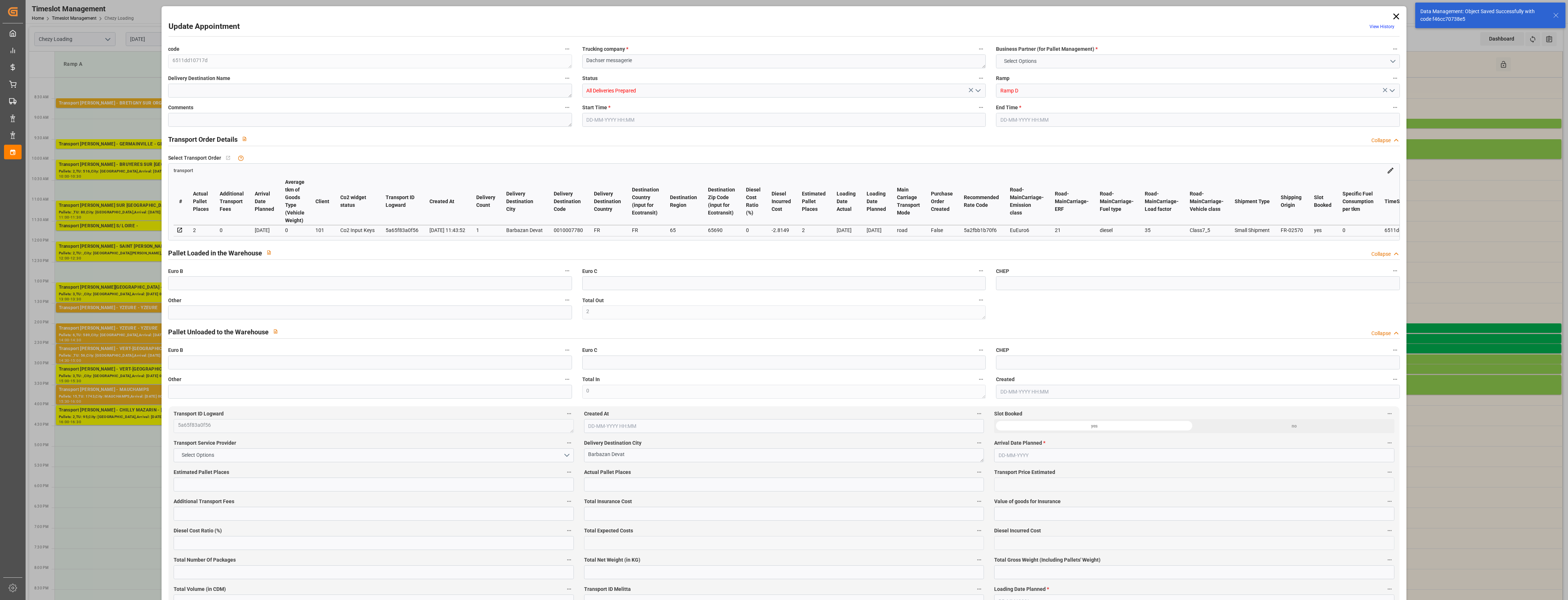
type input "2"
type input "159.94"
type input "0"
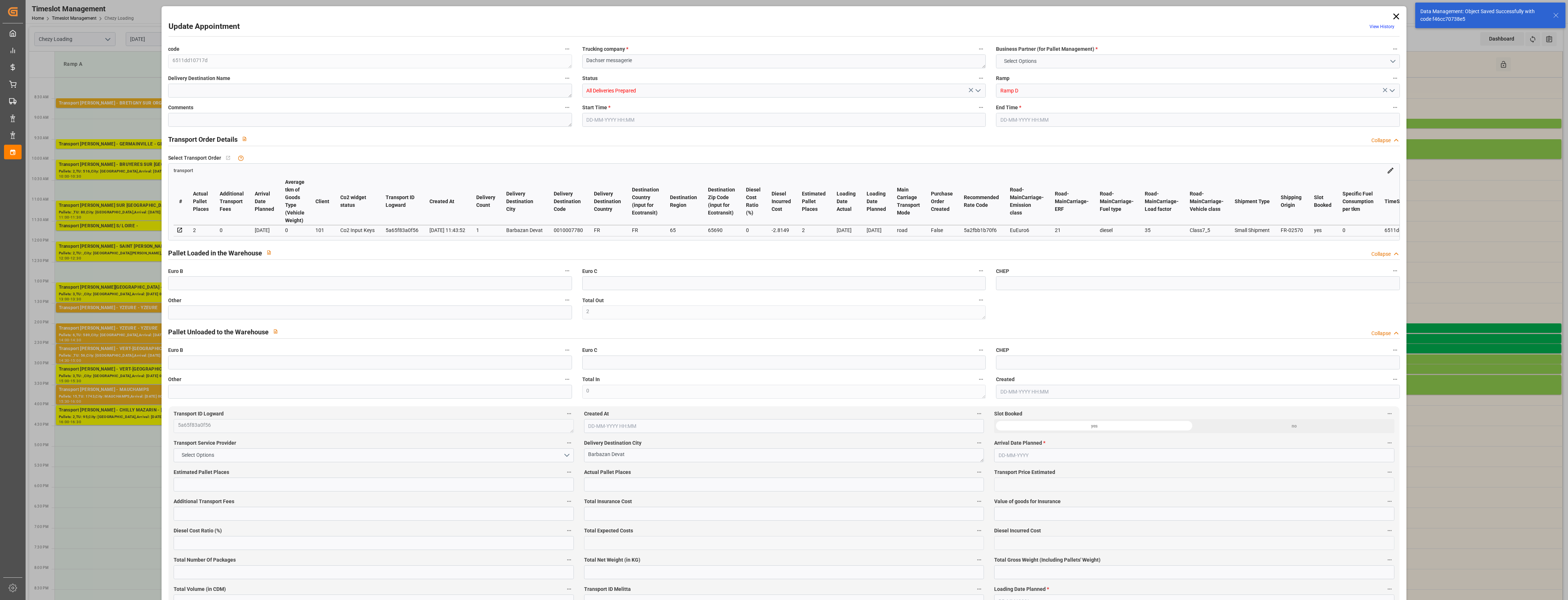
type input "0"
type input "157.1251"
type input "-2.8149"
type input "2"
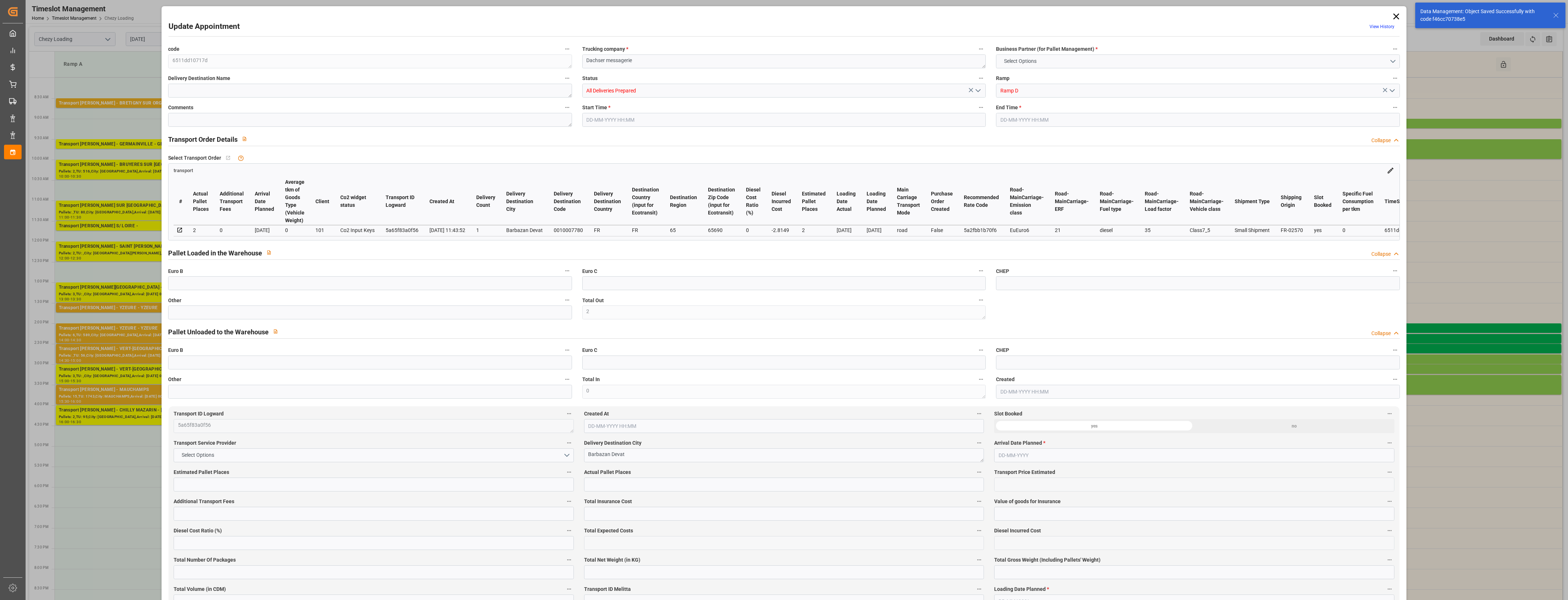
type input "383"
type input "502.7"
type input "1416.47"
type input "65"
type input "1"
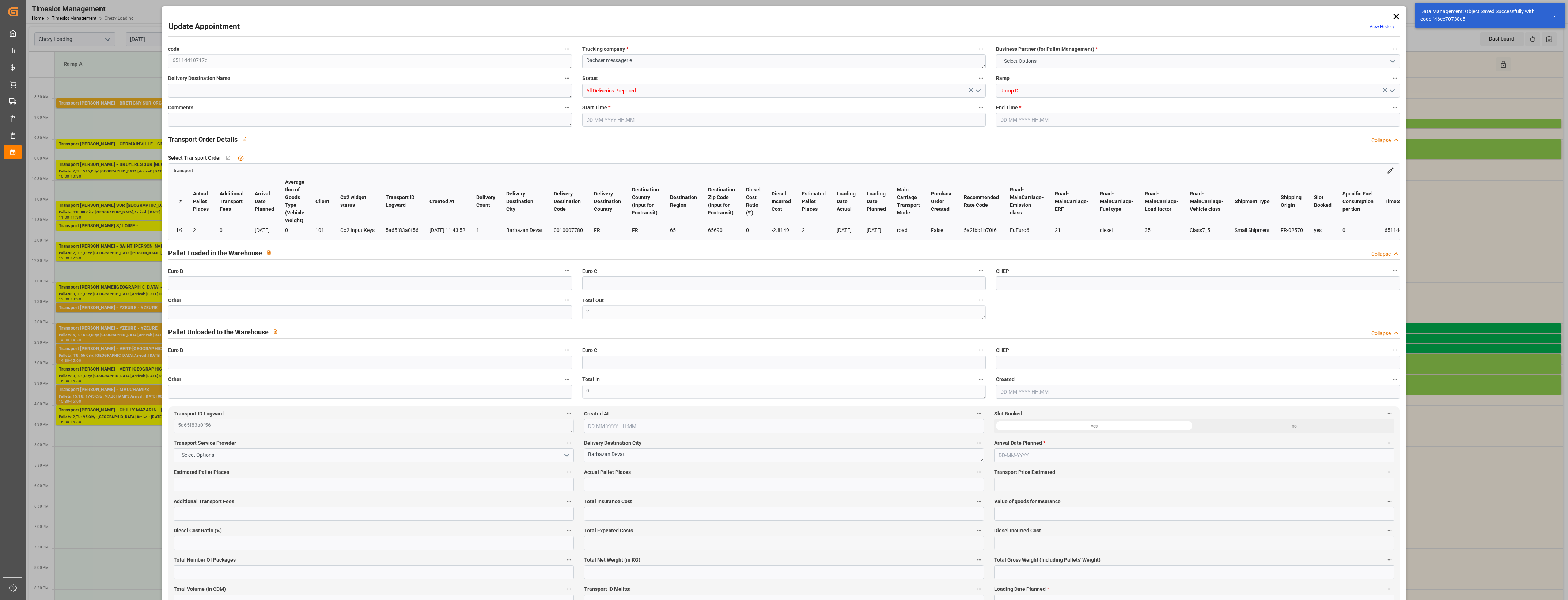
type input "48"
type input "2"
type input "101"
type input "453.81"
type input "0"
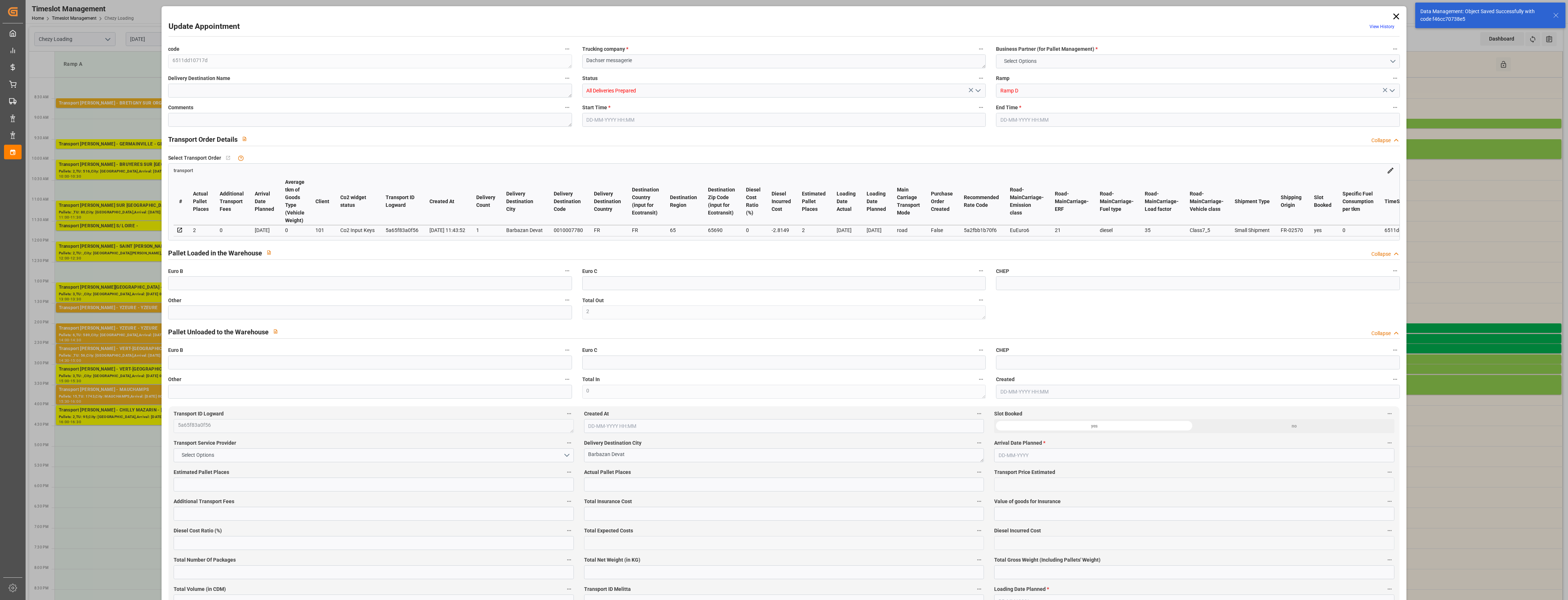
type input "4710.8598"
type input "0"
type input "21"
type input "35"
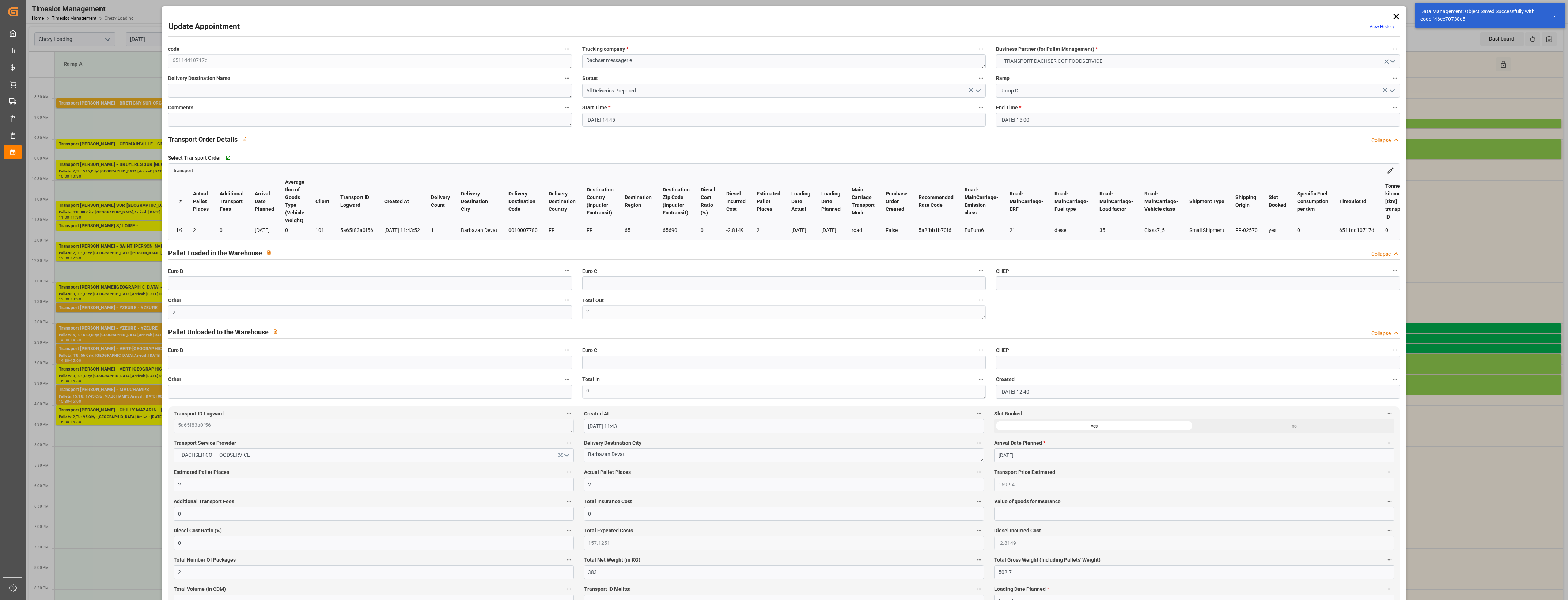
type input "[DATE] 14:45"
type input "[DATE] 15:00"
type input "[DATE] 12:40"
type input "[DATE] 11:43"
type input "[DATE]"
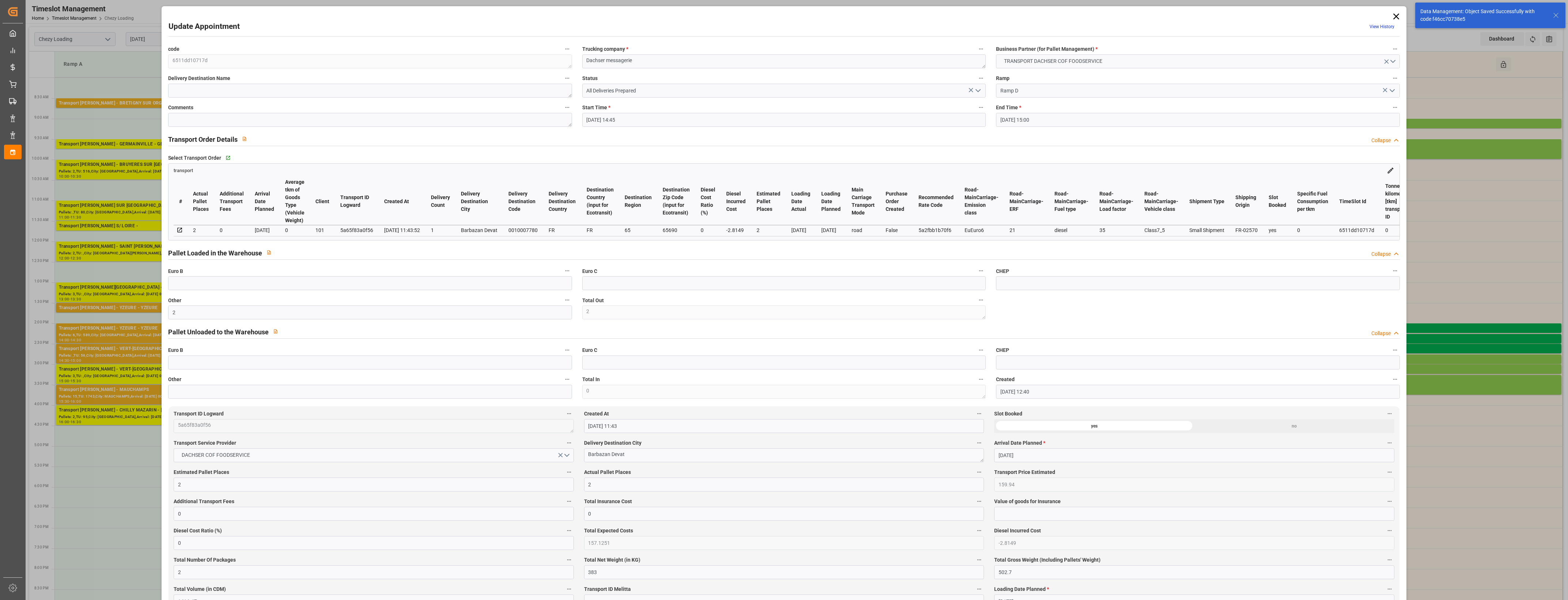
type input "[DATE]"
click at [978, 91] on icon "open menu" at bounding box center [978, 91] width 9 height 9
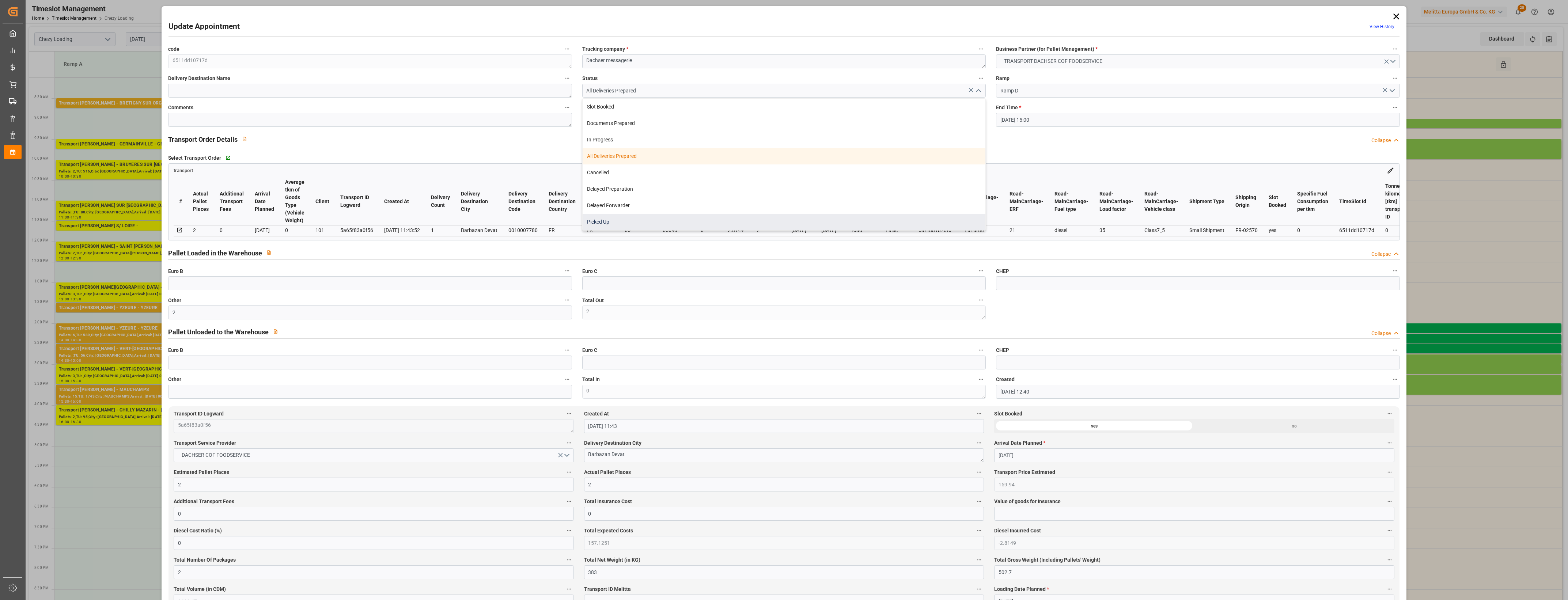
click at [621, 222] on div "Picked Up" at bounding box center [784, 222] width 403 height 16
type input "Picked Up"
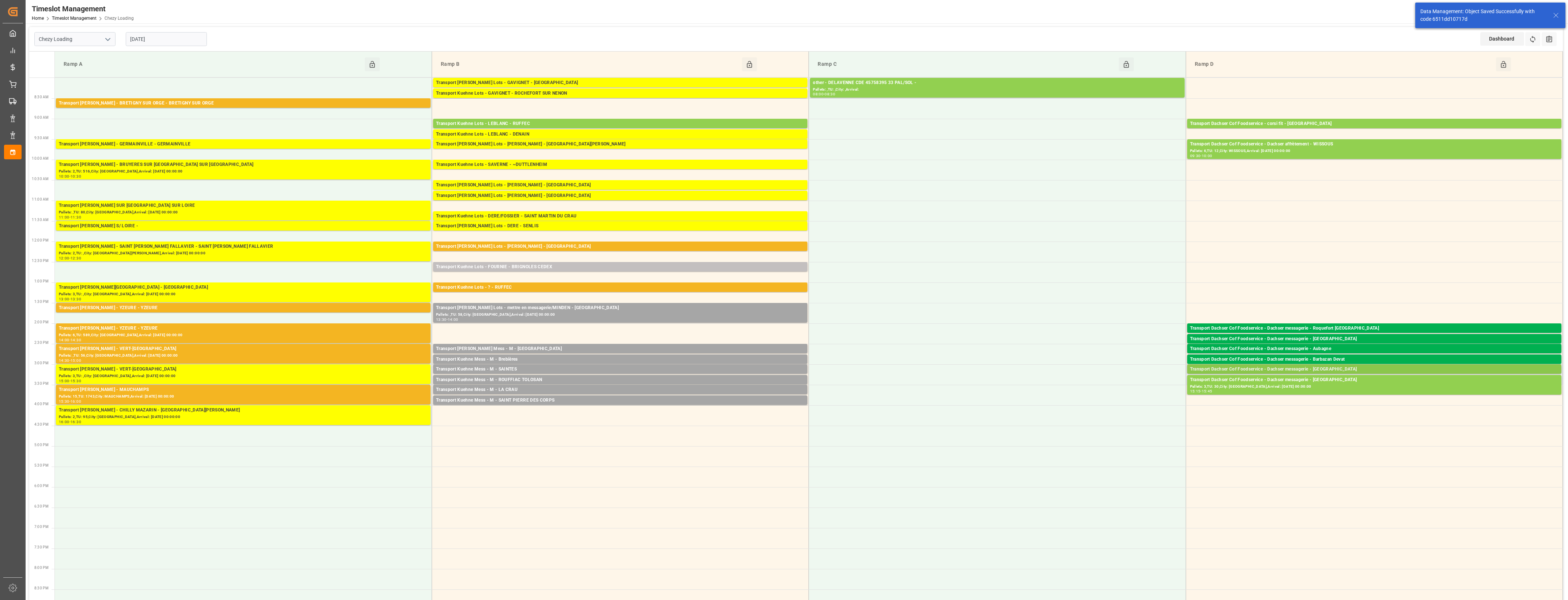
click at [1369, 369] on div "Transport Dachser Cof Foodservice - Dachser messagerie - [GEOGRAPHIC_DATA]" at bounding box center [1374, 369] width 368 height 7
click at [1113, 405] on button "Open" at bounding box center [1091, 402] width 51 height 9
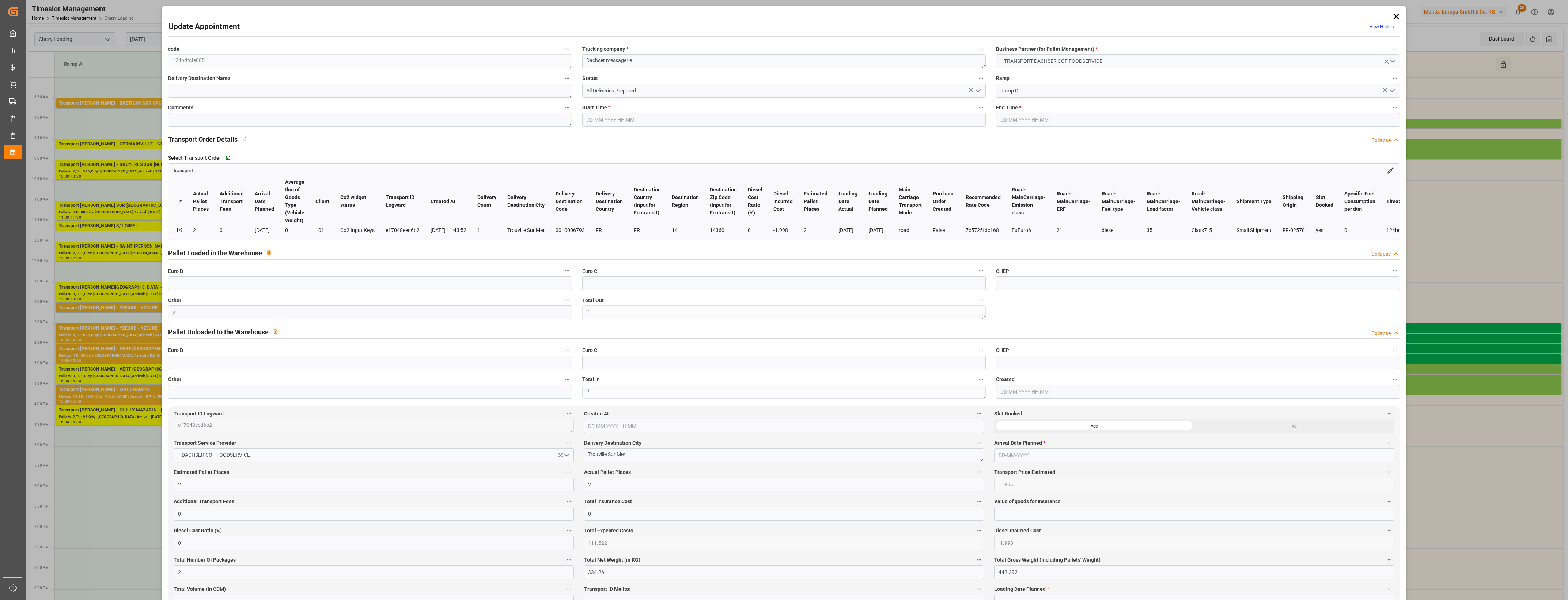
type input "2"
type input "113.52"
type input "0"
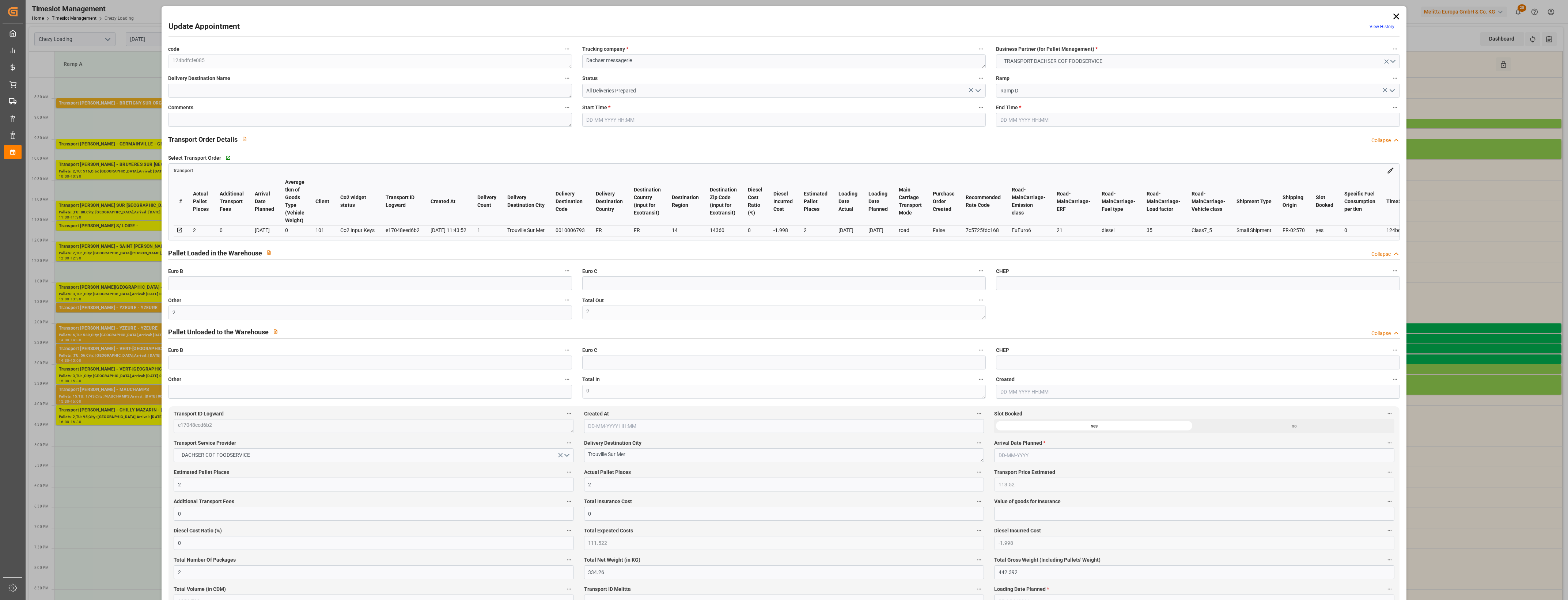
type input "0"
type input "111.522"
type input "-1.998"
type input "2"
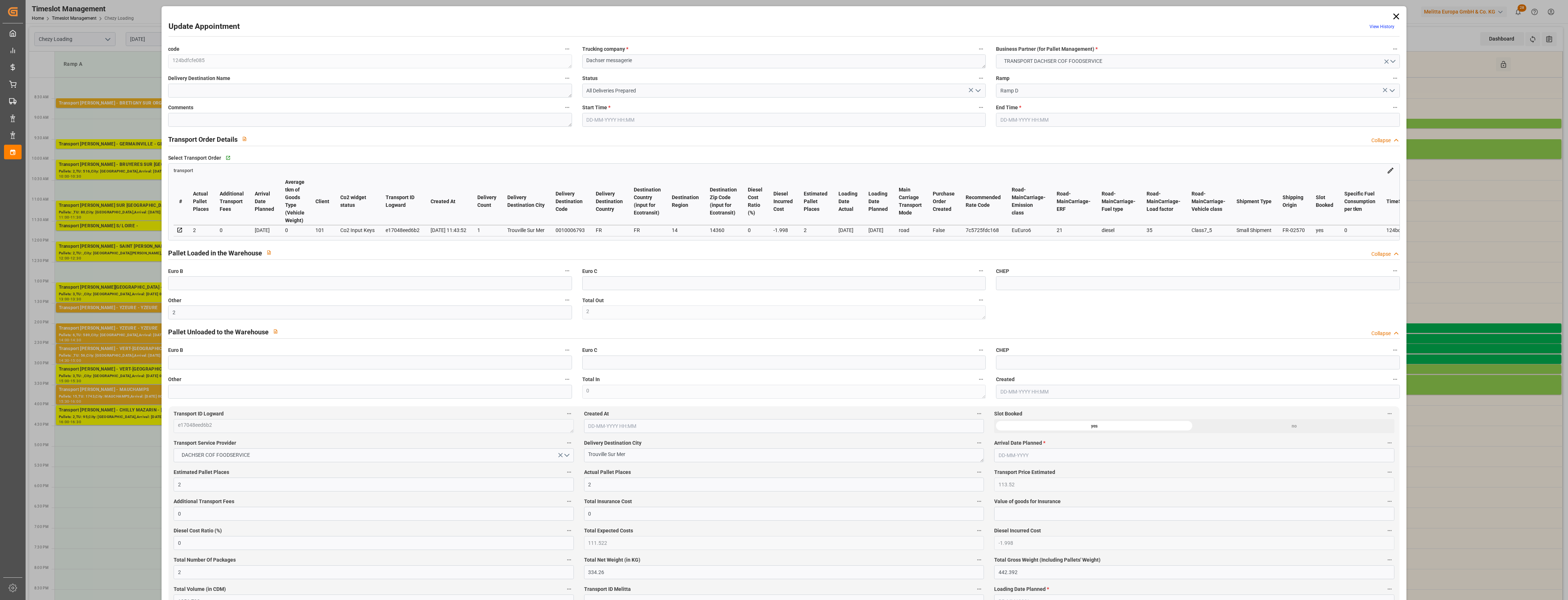
type input "334.26"
type input "442.392"
type input "1256.792"
type input "14"
type input "1"
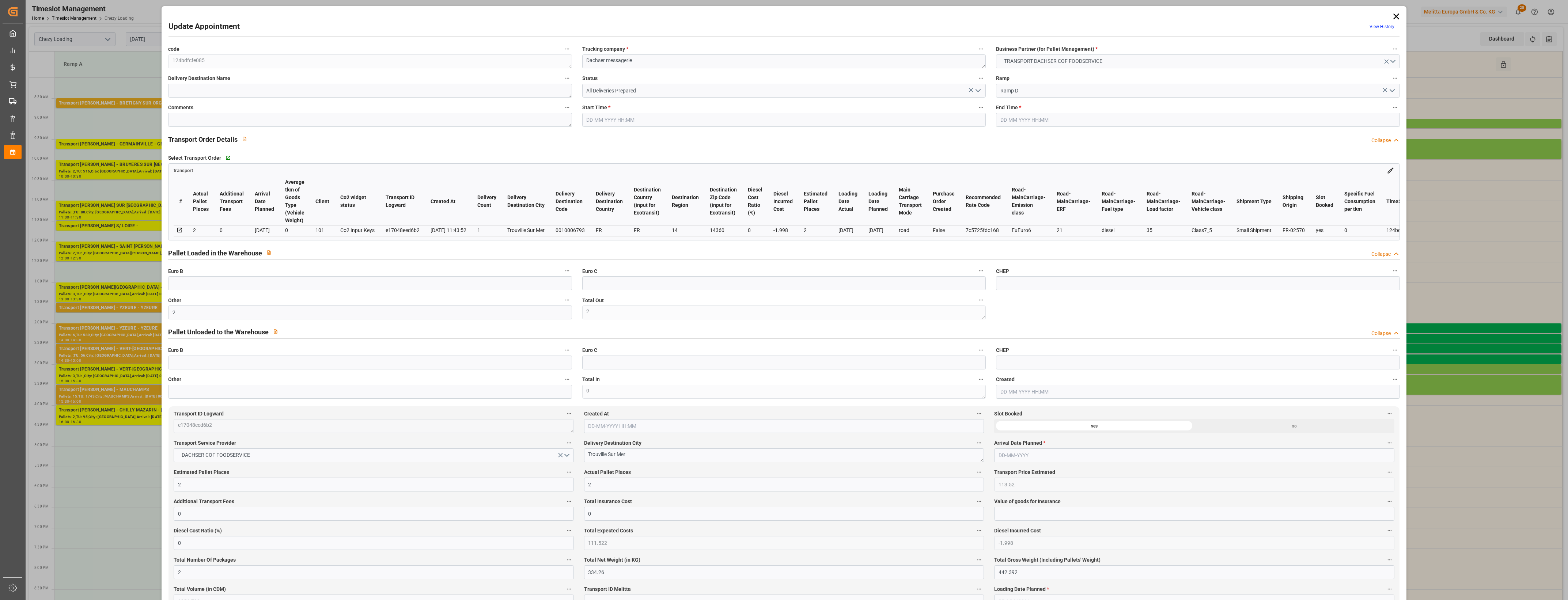
type input "40"
type input "2"
type input "101"
type input "393.502"
type input "0"
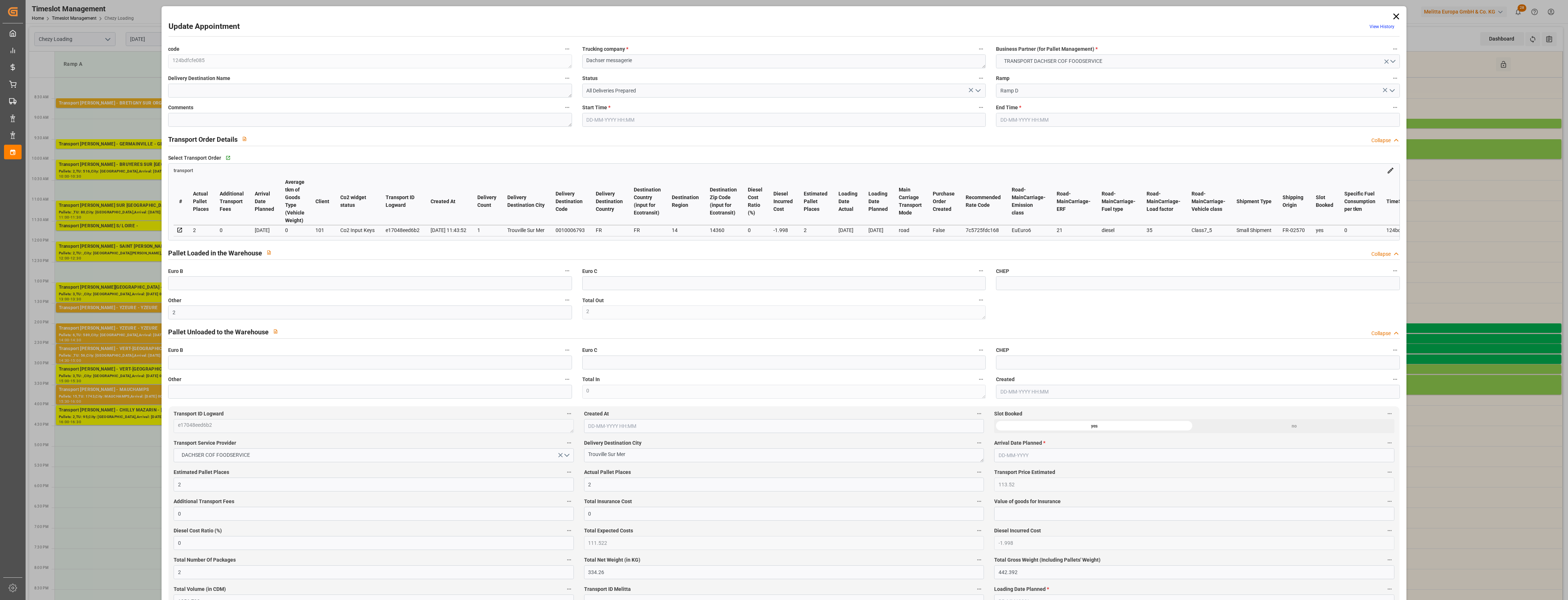
type input "4710.8598"
type input "0"
type input "21"
type input "35"
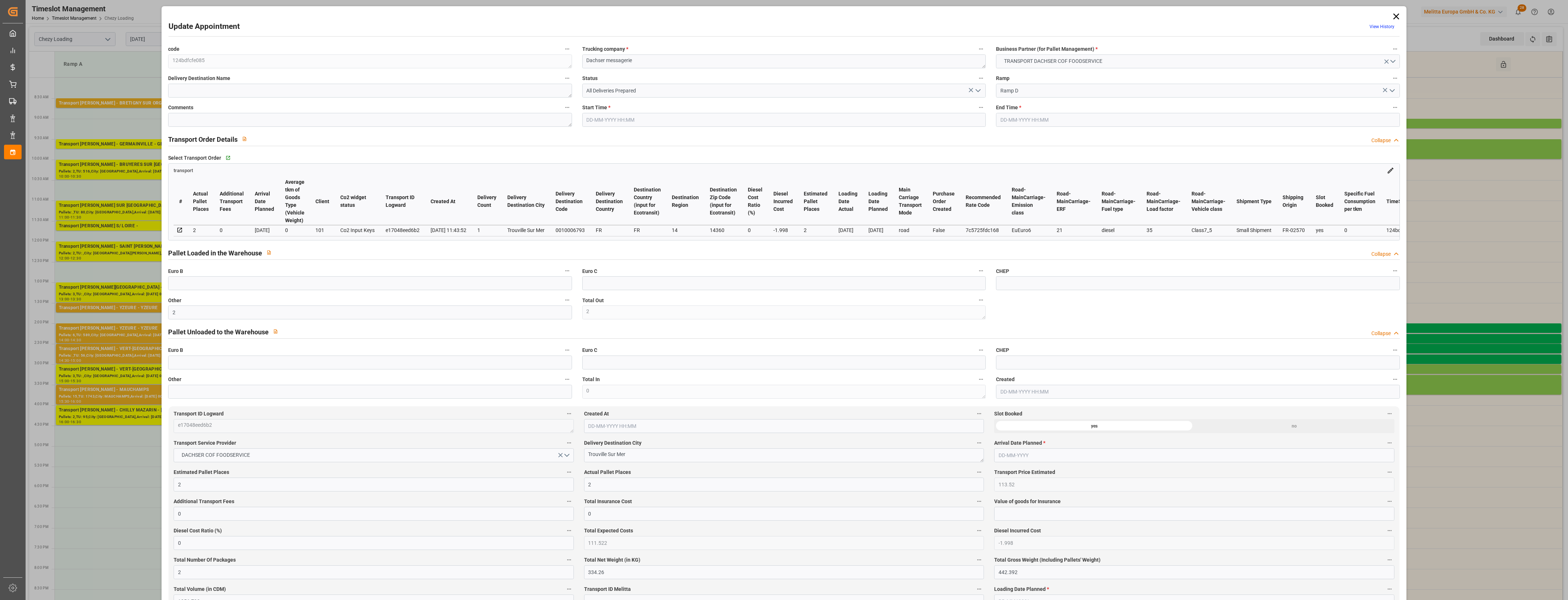
type input "[DATE] 15:00"
type input "[DATE] 15:15"
type input "[DATE] 12:40"
type input "[DATE] 11:43"
type input "[DATE]"
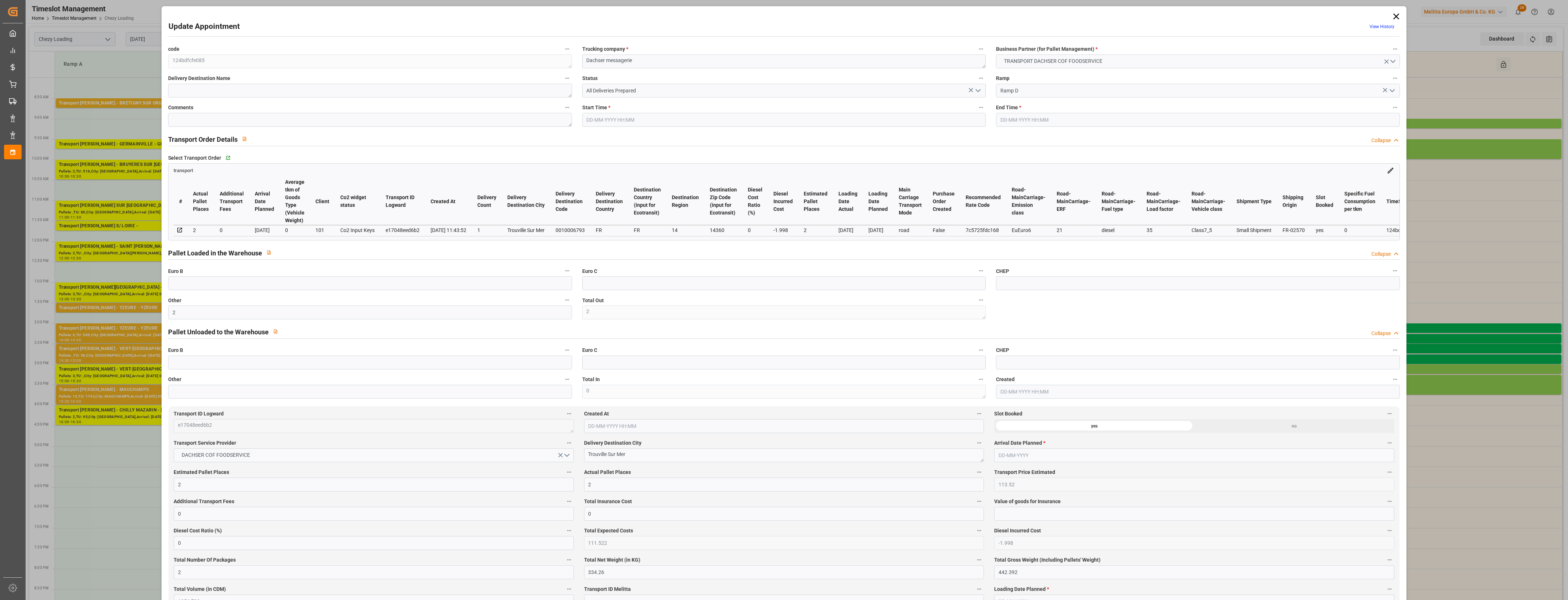
type input "[DATE]"
click at [977, 92] on icon "open menu" at bounding box center [978, 91] width 9 height 9
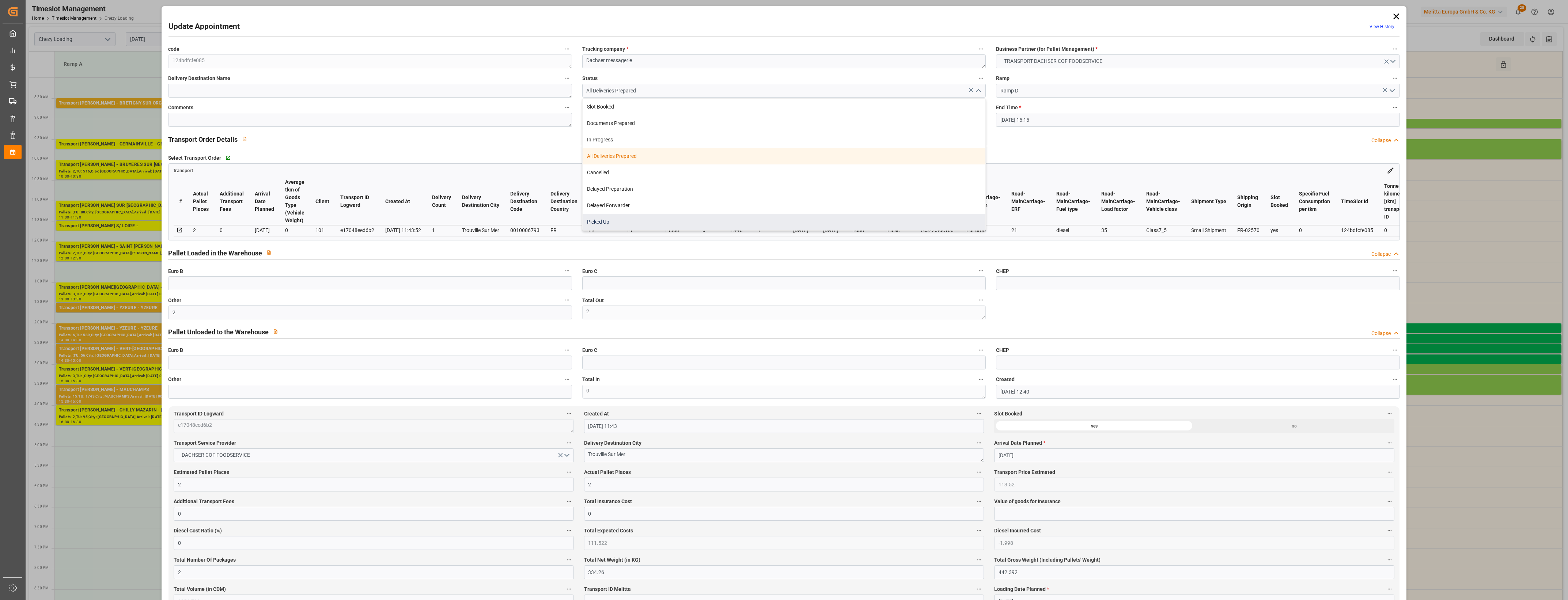
click at [663, 220] on div "Picked Up" at bounding box center [784, 222] width 403 height 16
type input "Picked Up"
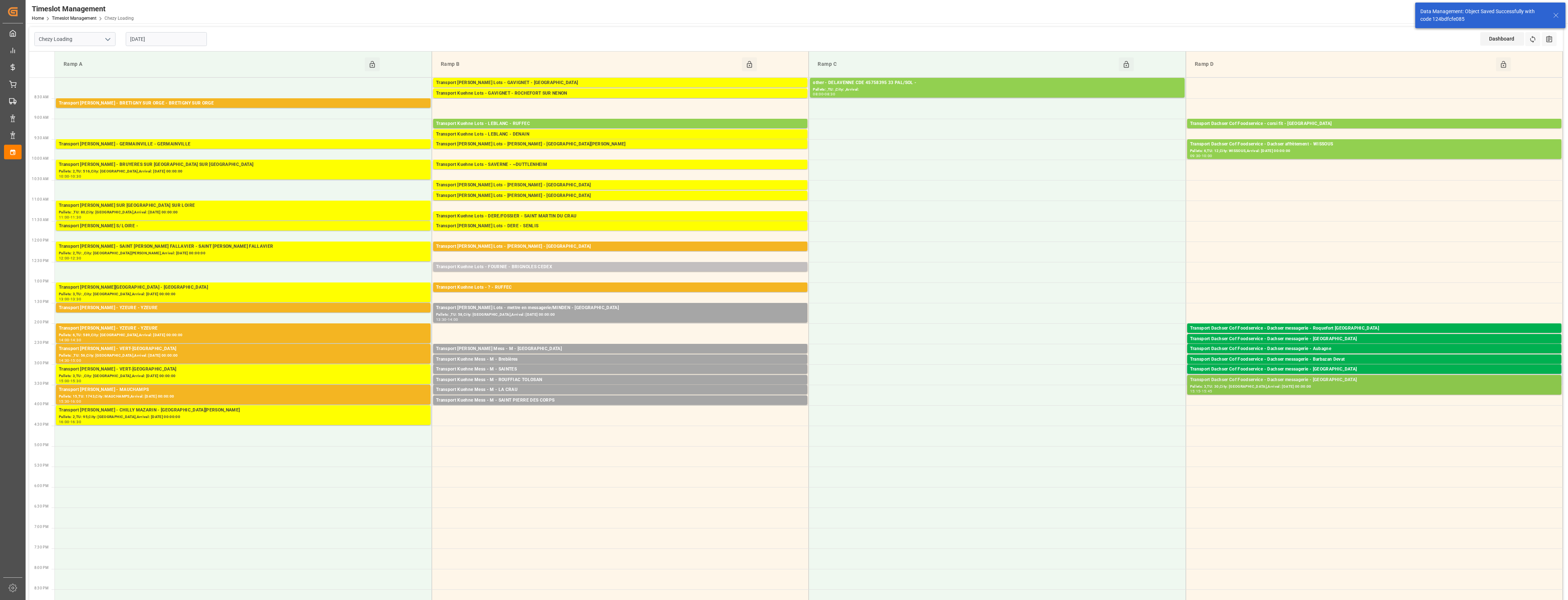
click at [1324, 382] on div "Transport Dachser Cof Foodservice - Dachser messagerie - [GEOGRAPHIC_DATA]" at bounding box center [1374, 380] width 368 height 7
click at [1096, 401] on button "Open" at bounding box center [1091, 402] width 51 height 9
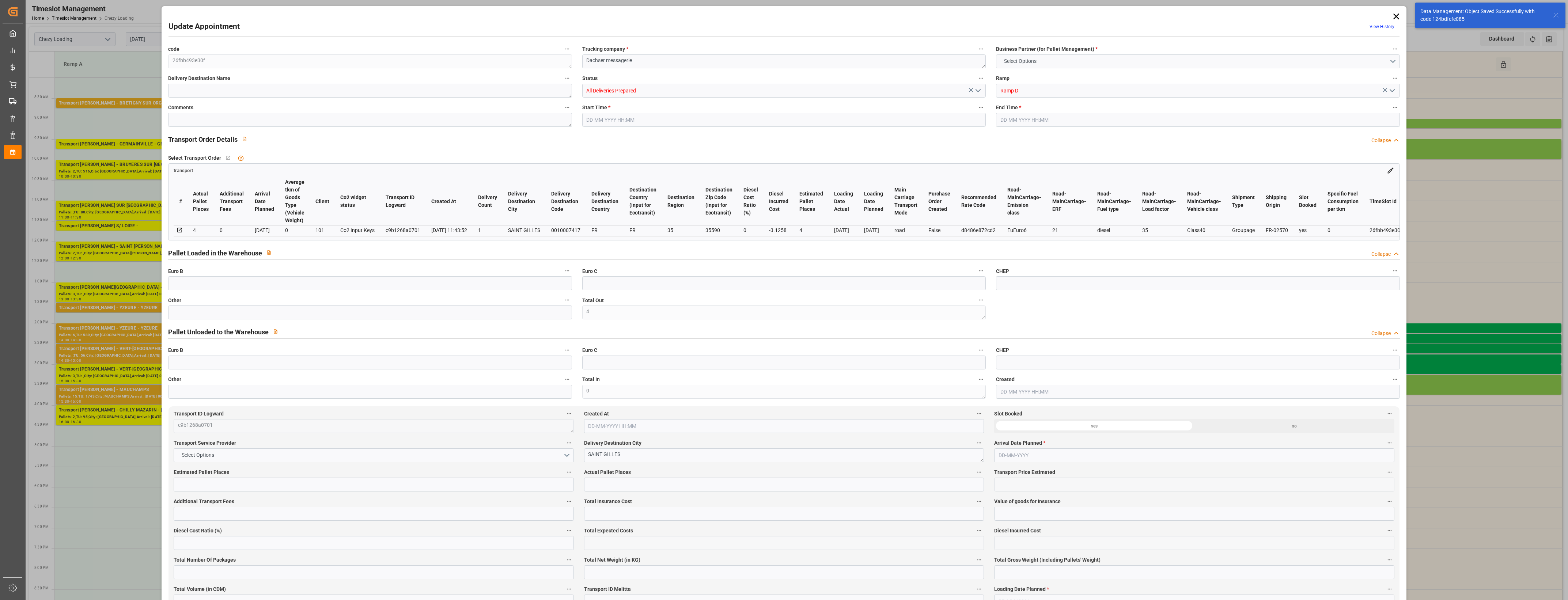
type input "4"
type input "177.6"
type input "0"
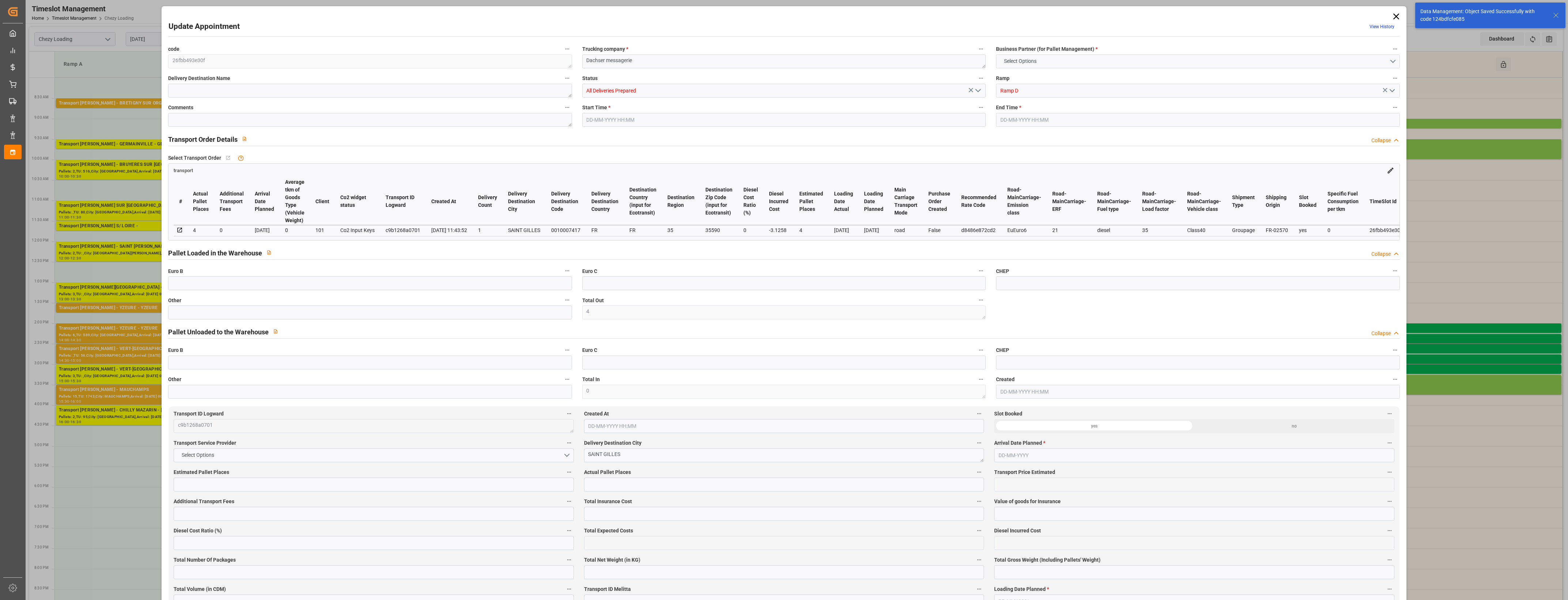
type input "0"
type input "174.4742"
type input "-3.1258"
type input "4"
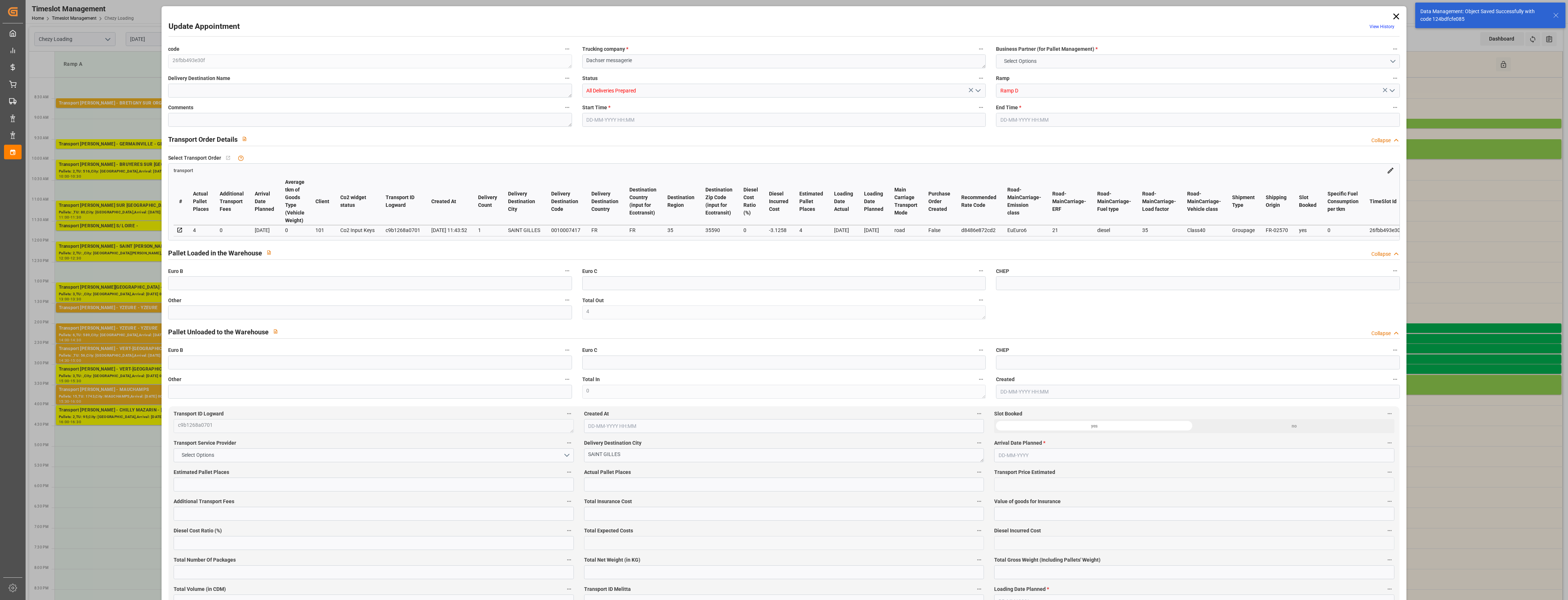
type input "575.4"
type input "796.5"
type input "3146.796"
type input "35"
type input "3"
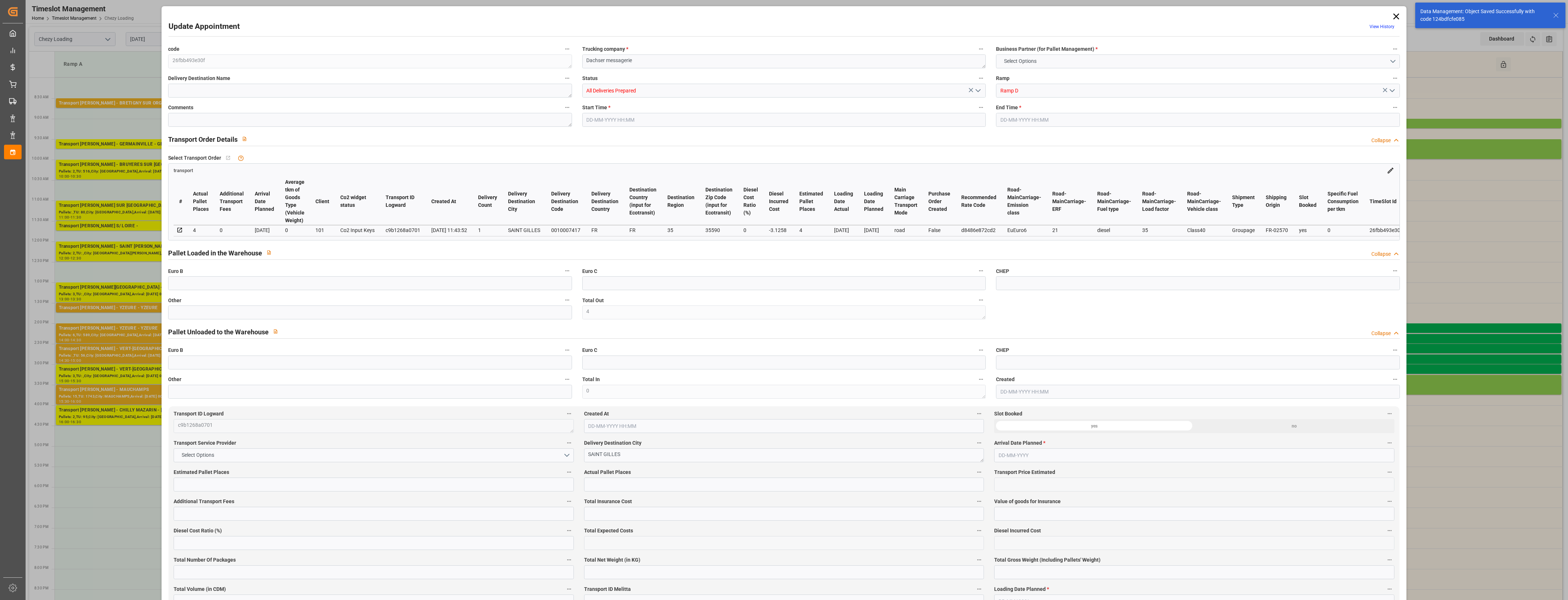
type input "30"
type input "4"
type input "101"
type input "697.62"
type input "0"
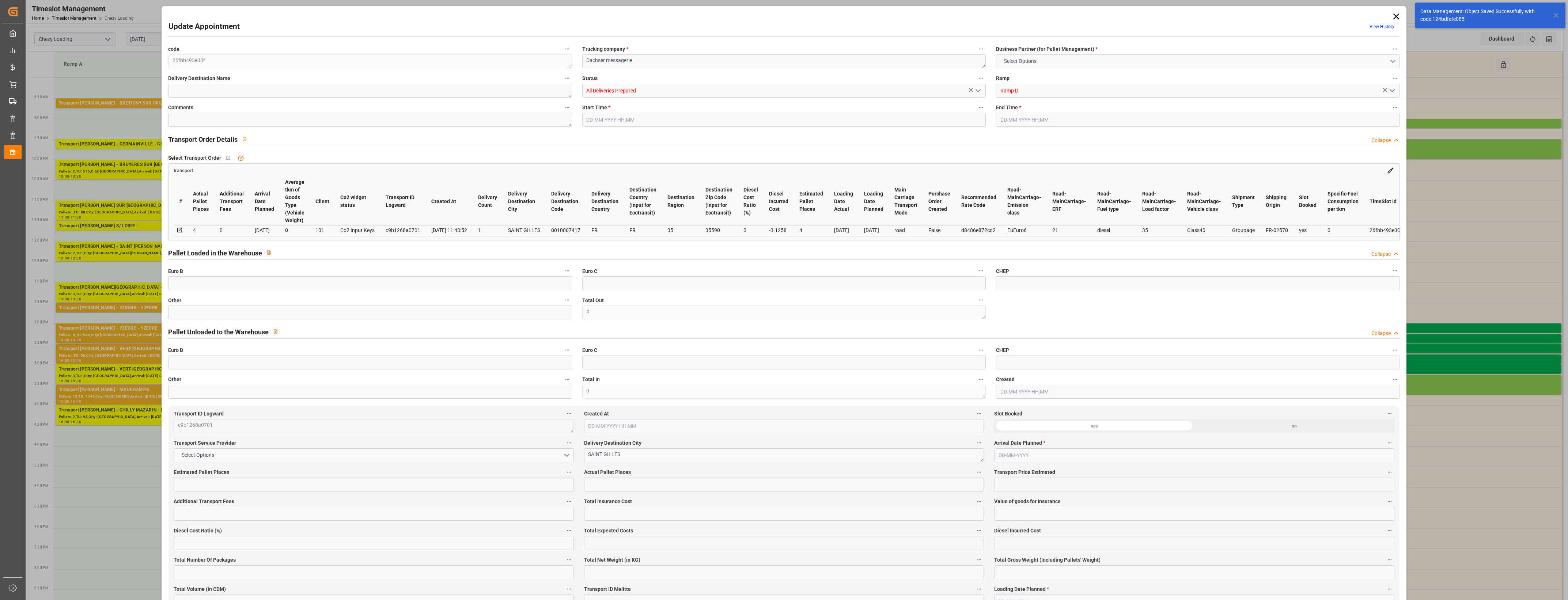
type input "4710.8598"
type input "0"
type input "21"
type input "35"
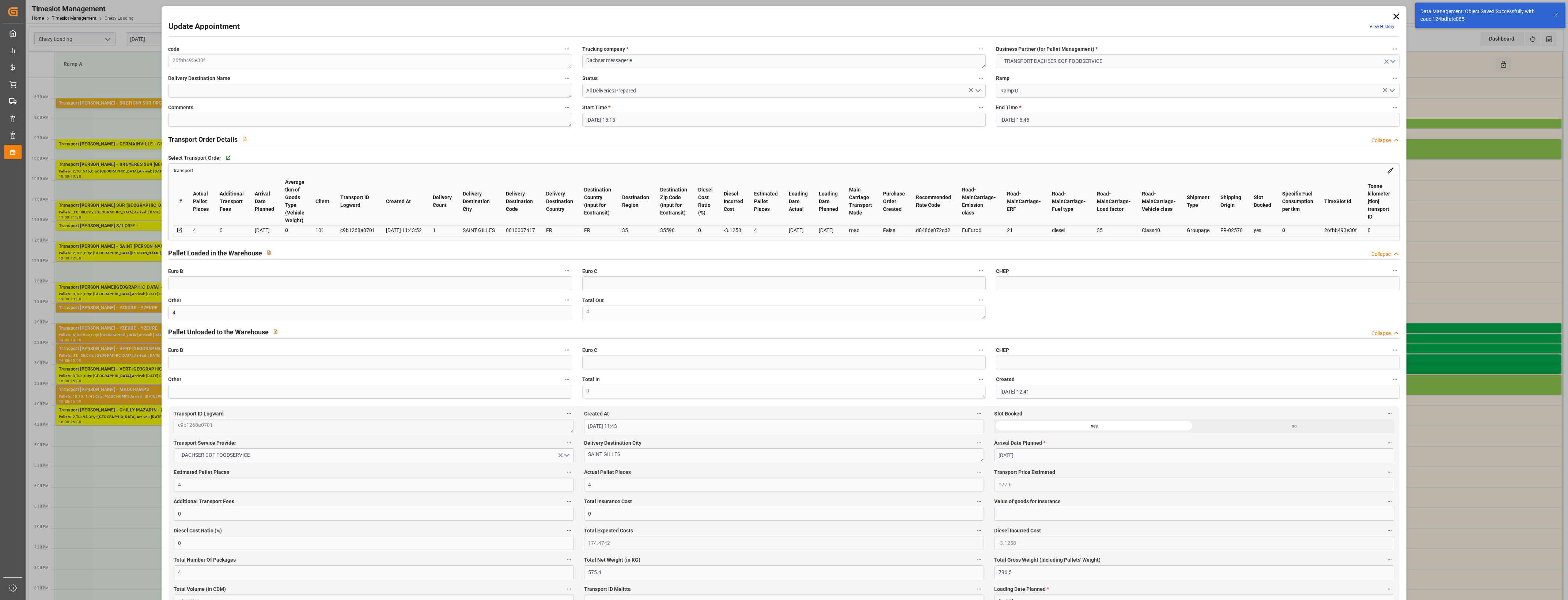
type input "[DATE] 15:15"
type input "[DATE] 15:45"
type input "[DATE] 12:41"
type input "[DATE] 11:43"
click at [979, 90] on icon "open menu" at bounding box center [978, 91] width 9 height 9
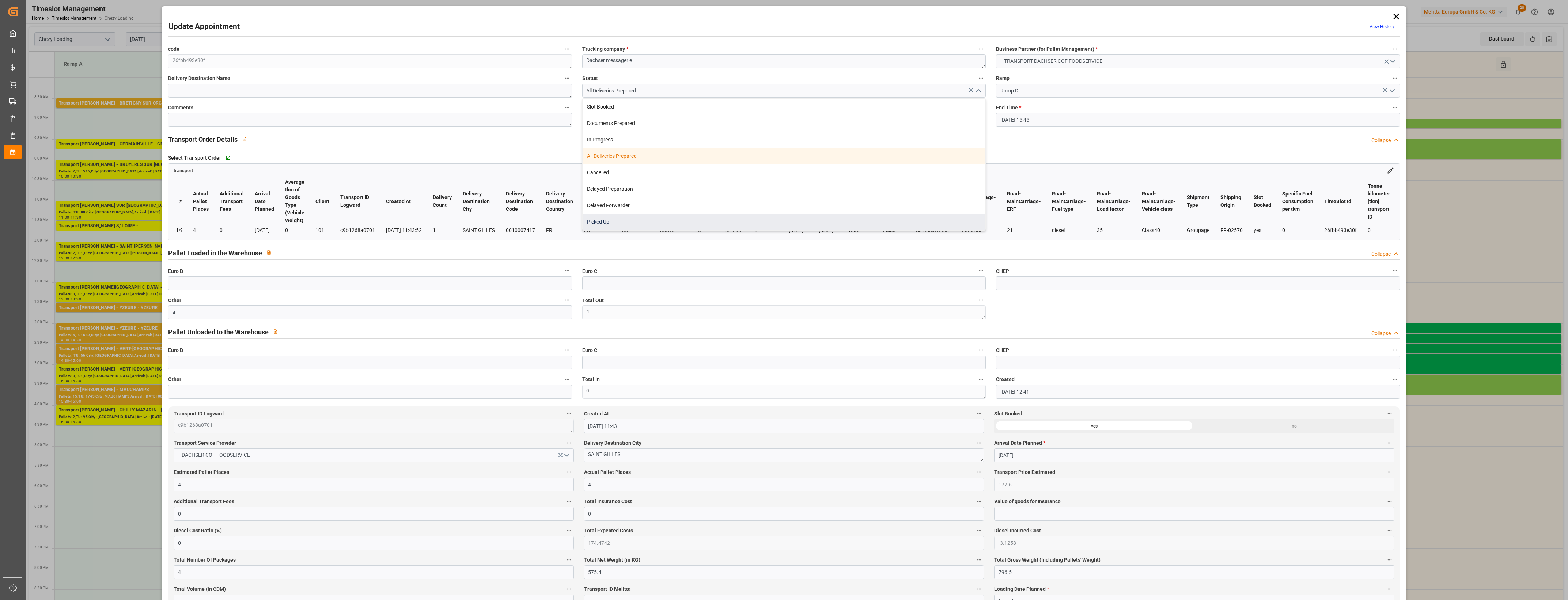
click at [650, 218] on div "Picked Up" at bounding box center [784, 222] width 403 height 16
